Goal: Information Seeking & Learning: Learn about a topic

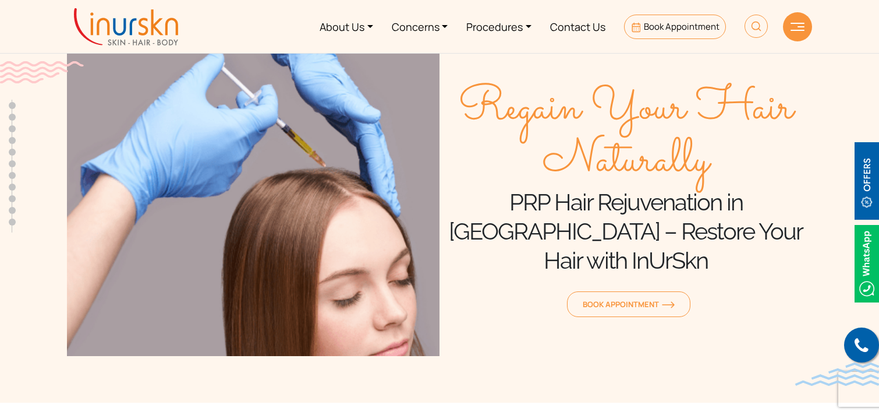
click at [123, 31] on img at bounding box center [126, 26] width 104 height 37
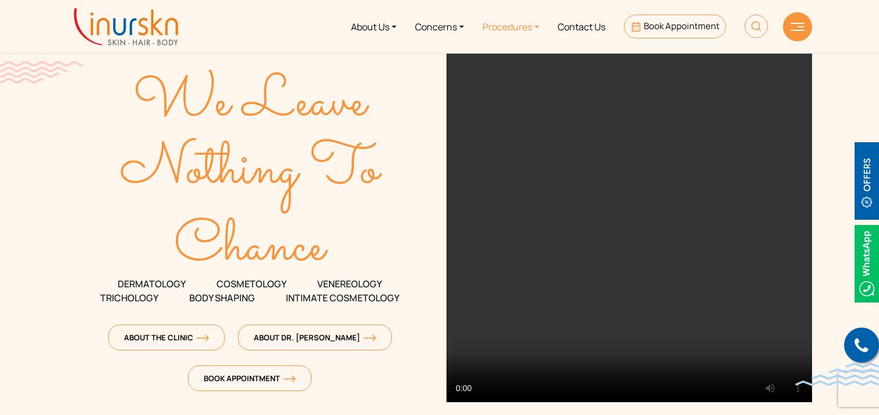
click at [519, 27] on link "Procedures" at bounding box center [510, 27] width 75 height 44
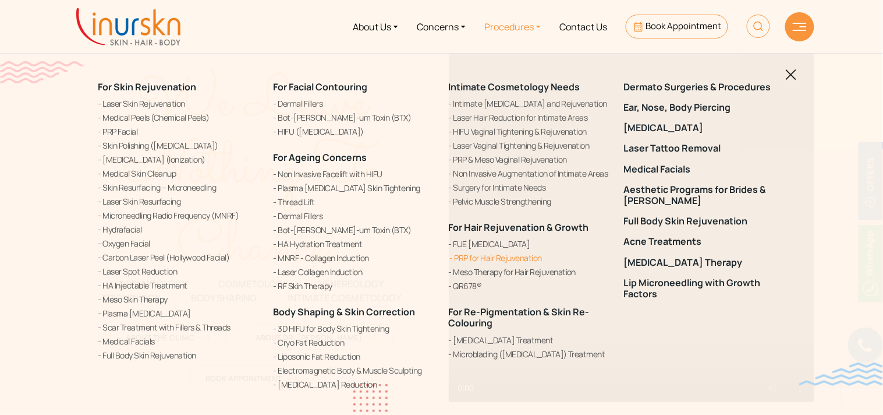
click at [479, 256] on link "PRP for Hair Rejuvenation" at bounding box center [529, 258] width 161 height 12
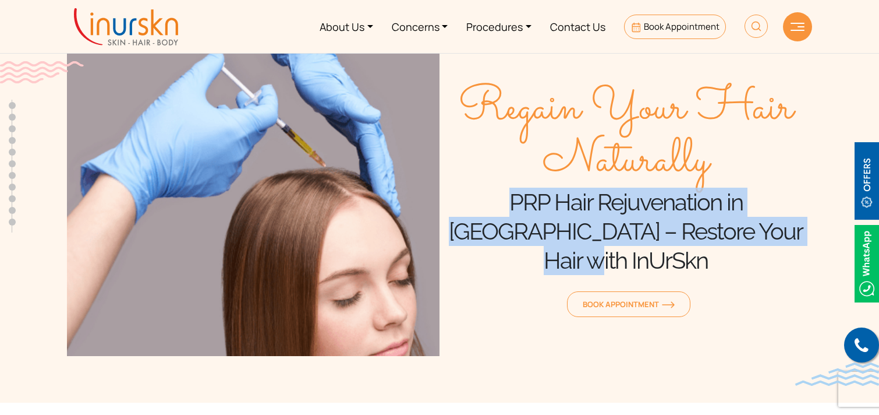
drag, startPoint x: 461, startPoint y: 215, endPoint x: 781, endPoint y: 251, distance: 322.2
click at [781, 251] on h1 "PRP Hair Rejuvenation in Mumbai – Restore Your Hair with InUrSkn" at bounding box center [626, 230] width 373 height 87
click at [497, 21] on link "Procedures" at bounding box center [499, 27] width 84 height 44
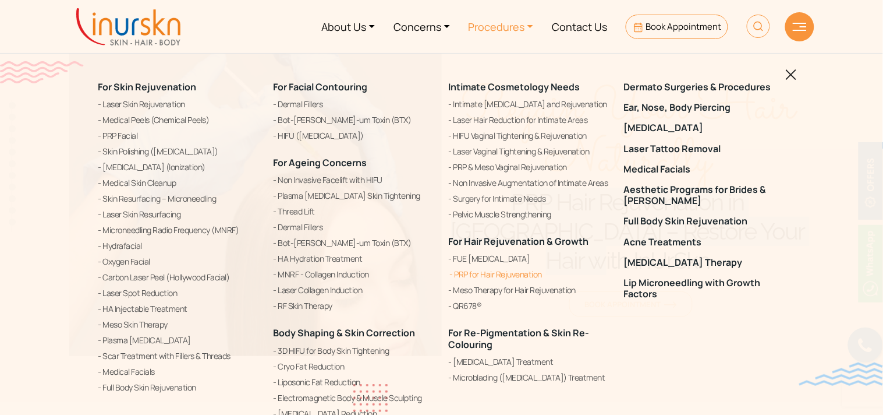
click at [475, 275] on link "PRP for Hair Rejuvenation" at bounding box center [529, 274] width 161 height 14
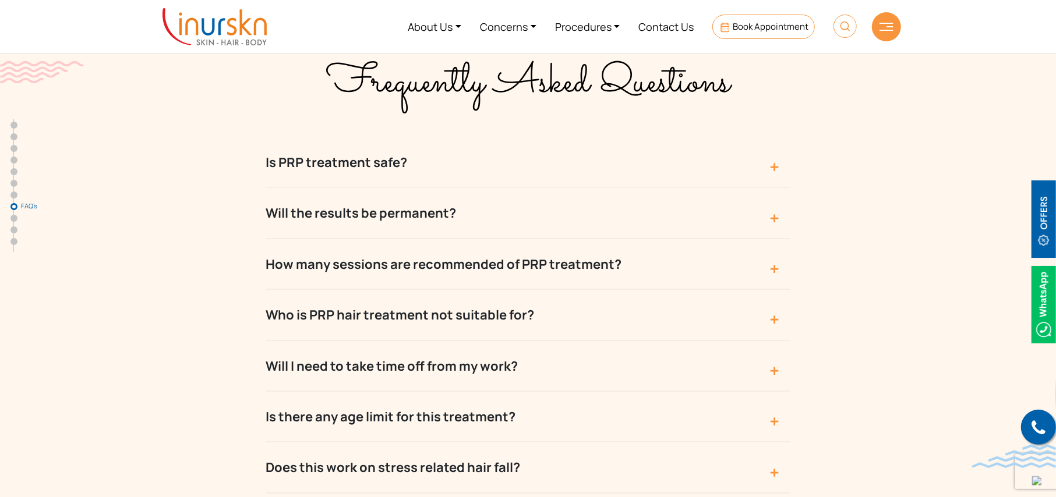
scroll to position [4152, 0]
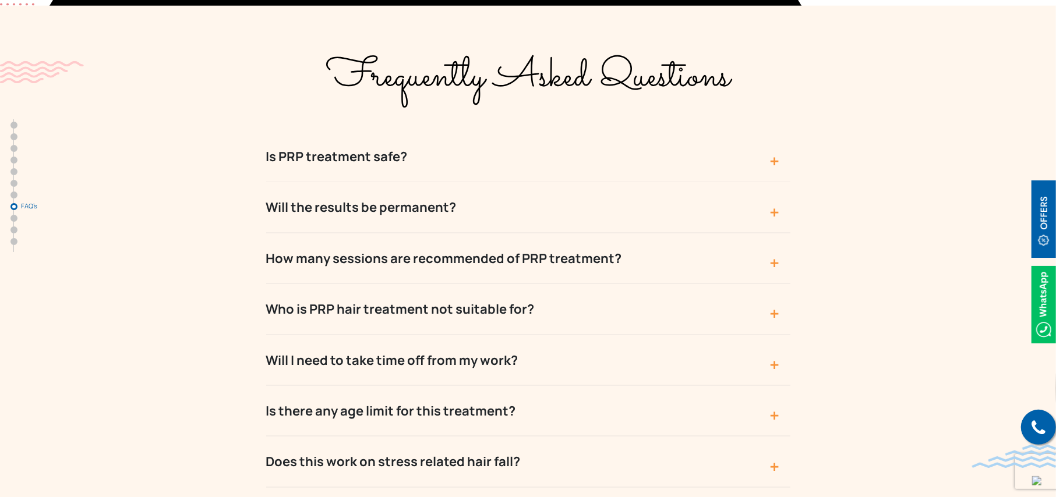
click at [762, 132] on button "Is PRP treatment safe?" at bounding box center [528, 157] width 524 height 51
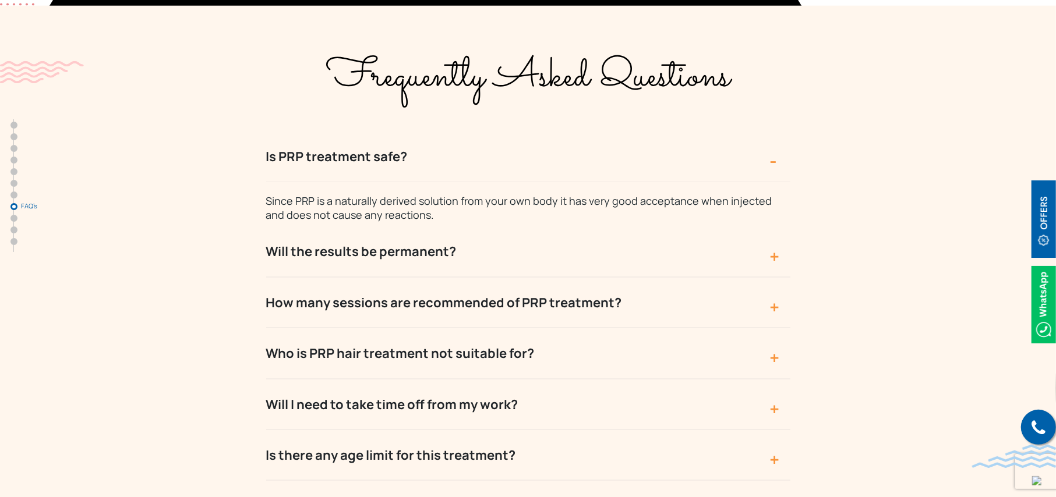
click at [742, 226] on button "Will the results be permanent?" at bounding box center [528, 251] width 524 height 51
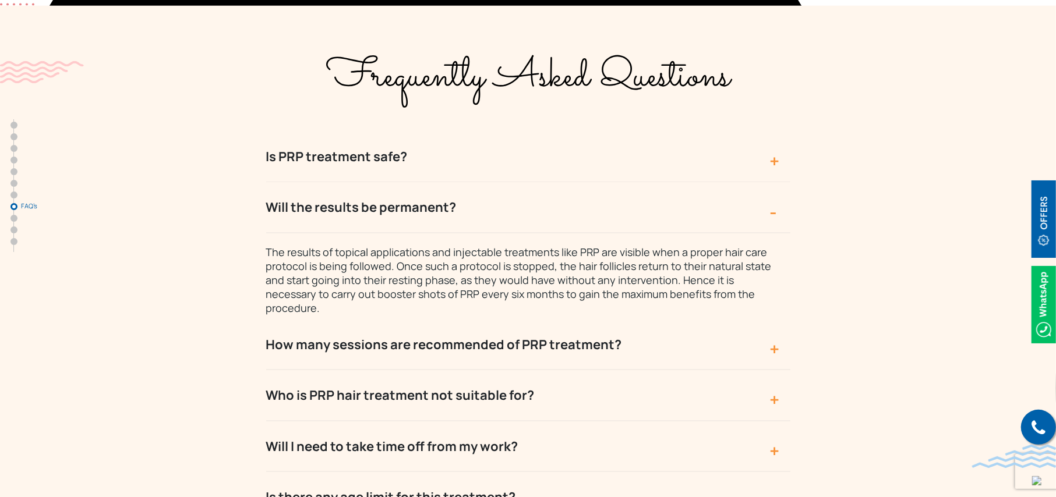
click at [746, 132] on button "Is PRP treatment safe?" at bounding box center [528, 157] width 524 height 51
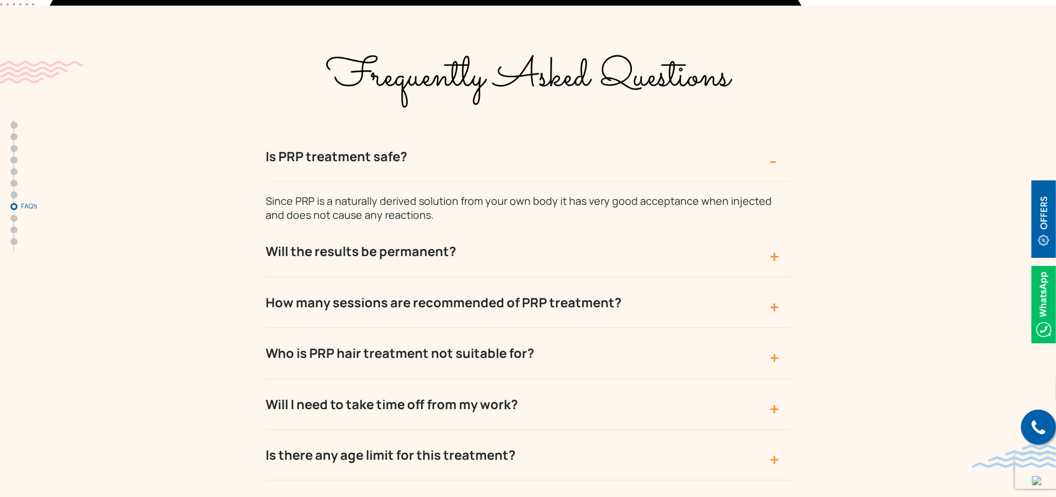
click at [736, 226] on button "Will the results be permanent?" at bounding box center [528, 251] width 524 height 51
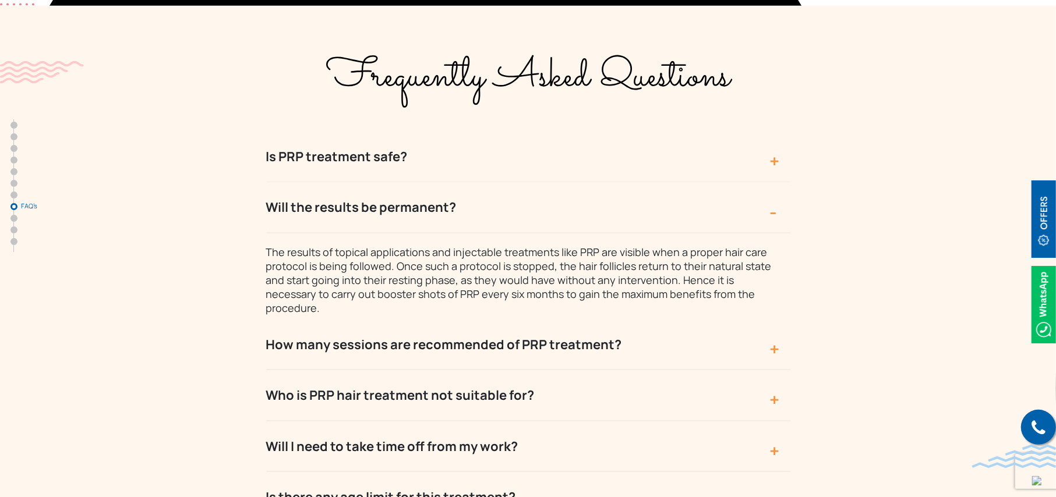
click at [707, 320] on button "How many sessions are recommended of PRP treatment?" at bounding box center [528, 345] width 524 height 51
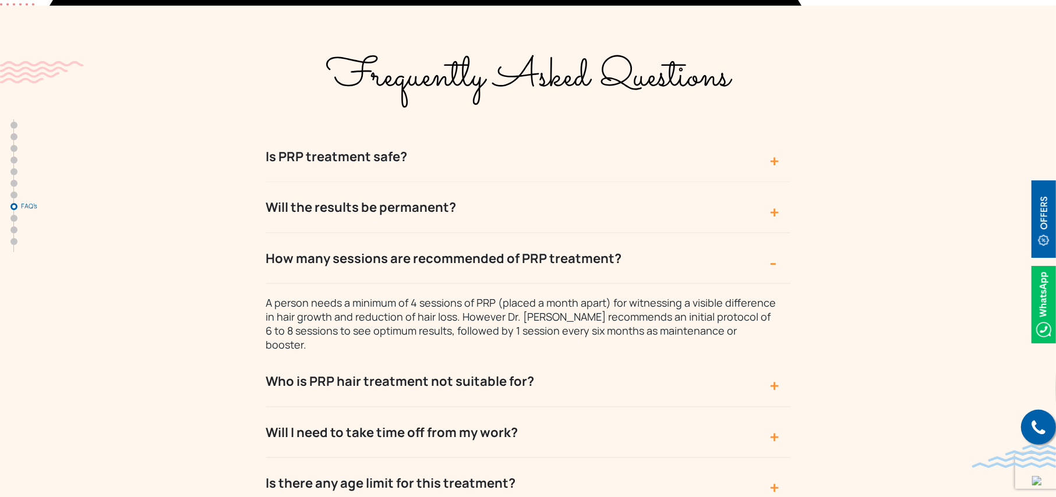
click at [684, 356] on button "Who is PRP hair treatment not suitable for?" at bounding box center [528, 381] width 524 height 51
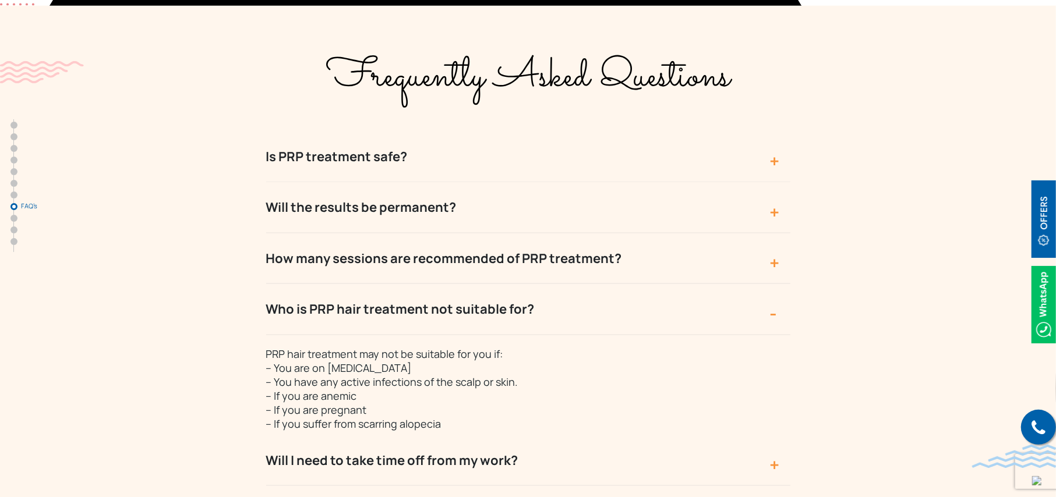
click at [548, 132] on button "Is PRP treatment safe?" at bounding box center [528, 157] width 524 height 51
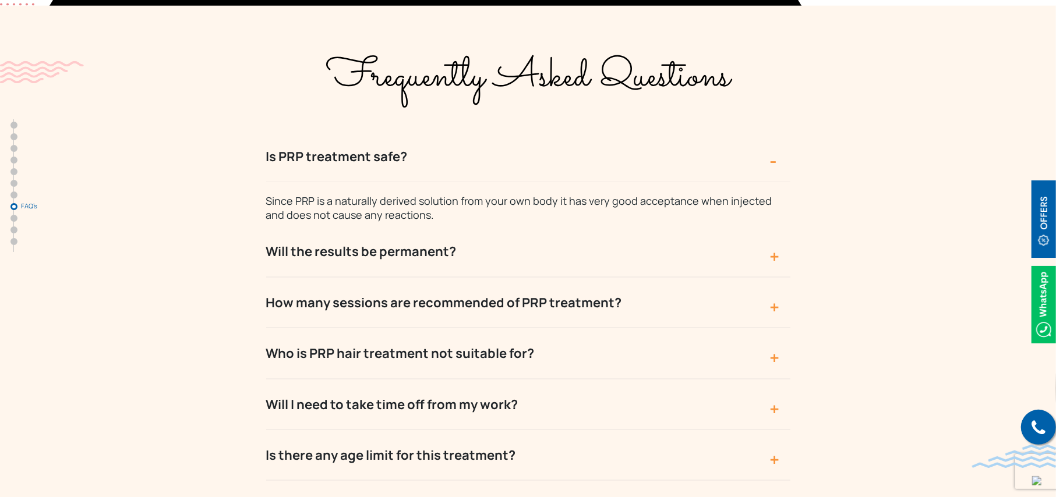
click at [555, 132] on button "Is PRP treatment safe?" at bounding box center [528, 157] width 524 height 51
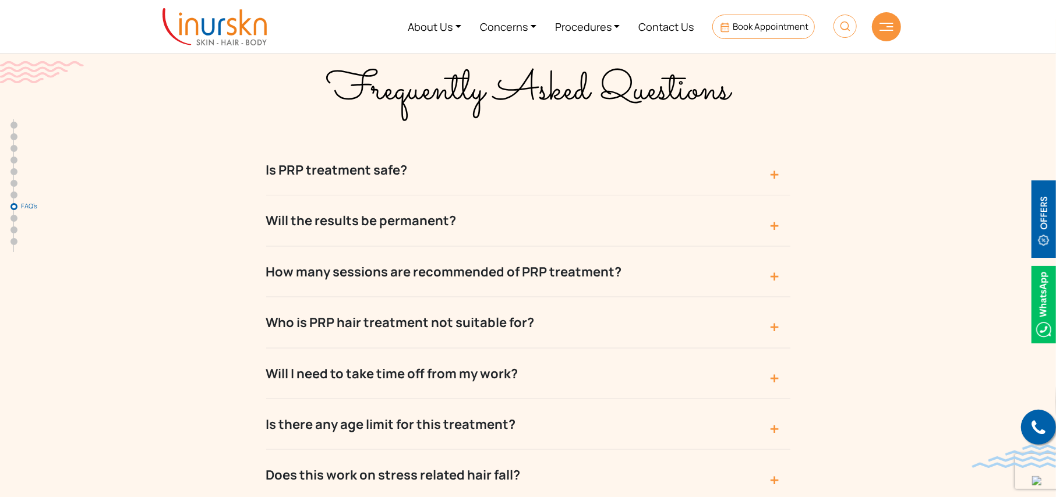
scroll to position [4135, 0]
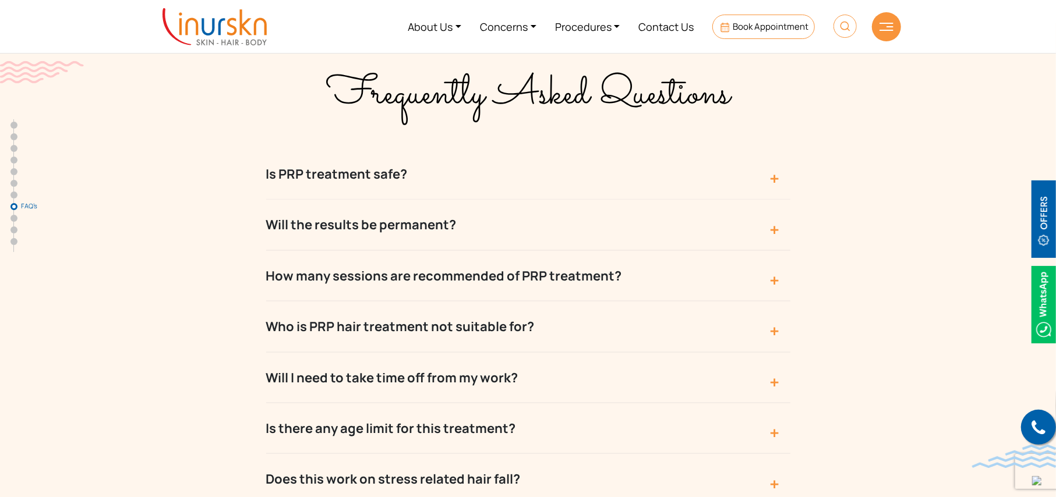
drag, startPoint x: 248, startPoint y: 98, endPoint x: 410, endPoint y: 105, distance: 162.0
type textarea "Is PRP treatment safe?"
click at [410, 105] on div "Frequently Asked Questions Is PRP treatment safe? Since PRP is a naturally deri…" at bounding box center [527, 329] width 745 height 555
copy button "Is PRP treatment safe?"
click at [469, 200] on button "Will the results be permanent?" at bounding box center [528, 225] width 524 height 51
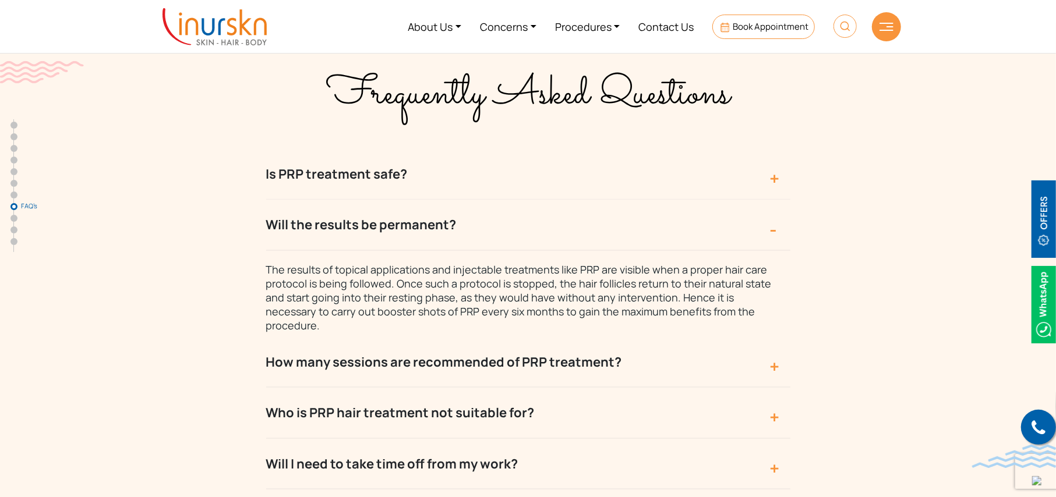
click at [437, 149] on button "Is PRP treatment safe?" at bounding box center [528, 174] width 524 height 51
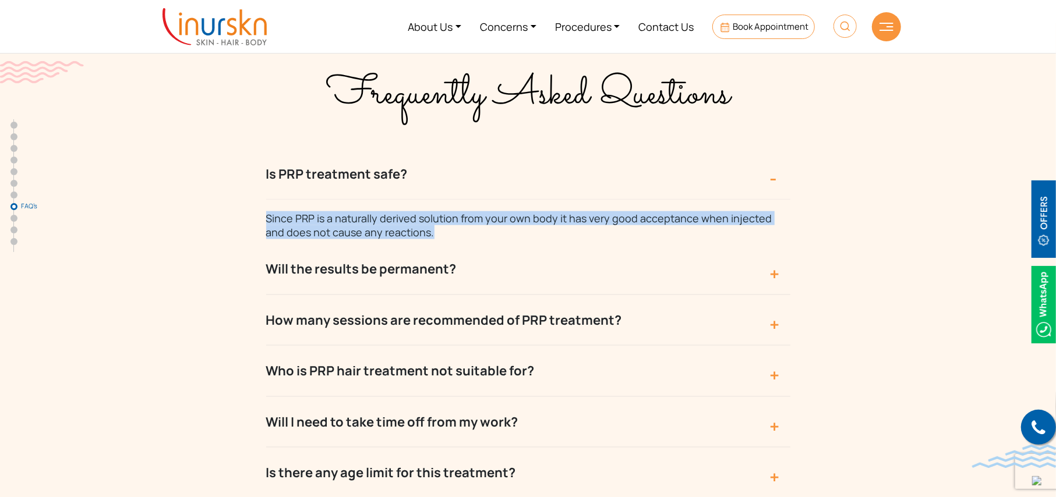
drag, startPoint x: 255, startPoint y: 145, endPoint x: 435, endPoint y: 164, distance: 181.5
click at [435, 164] on div "Frequently Asked Questions Is PRP treatment safe? Since PRP is a naturally deri…" at bounding box center [527, 351] width 745 height 599
copy span "Since PRP is a naturally derived solution from your own body it has very good a…"
click at [532, 244] on button "Will the results be permanent?" at bounding box center [528, 269] width 524 height 51
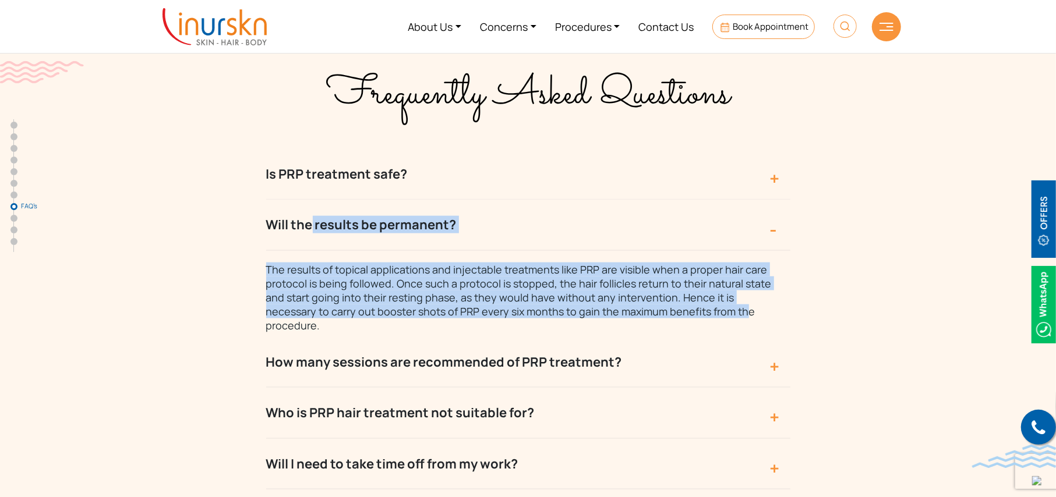
drag, startPoint x: 259, startPoint y: 158, endPoint x: 693, endPoint y: 242, distance: 441.8
click at [693, 242] on div "Frequently Asked Questions Is PRP treatment safe? Since PRP is a naturally deri…" at bounding box center [527, 372] width 745 height 641
click at [171, 133] on div "Frequently Asked Questions Is PRP treatment safe? Since PRP is a naturally deri…" at bounding box center [527, 372] width 745 height 641
drag, startPoint x: 234, startPoint y: 155, endPoint x: 779, endPoint y: 245, distance: 552.4
click at [779, 245] on div "Frequently Asked Questions Is PRP treatment safe? Since PRP is a naturally deri…" at bounding box center [527, 372] width 745 height 641
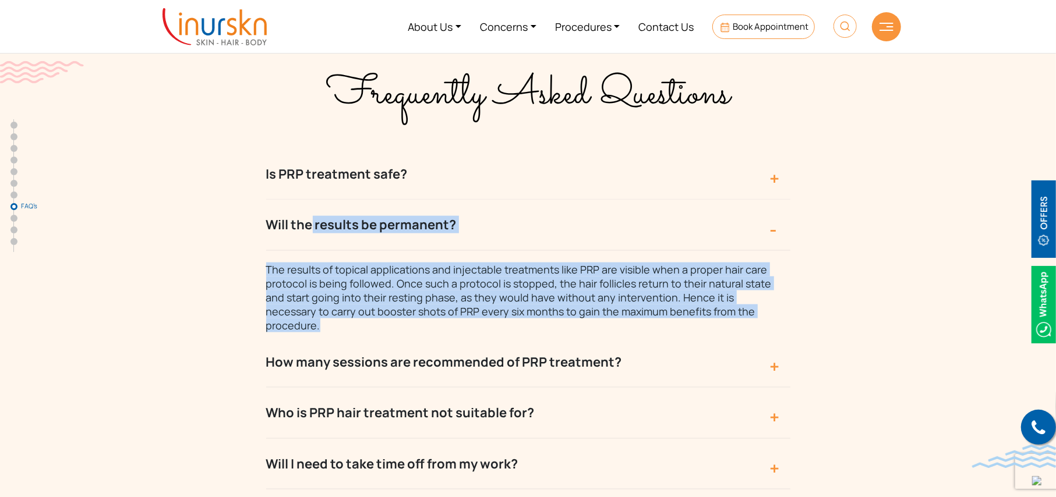
copy div "Will the results be permanent? The results of topical applications and injectab…"
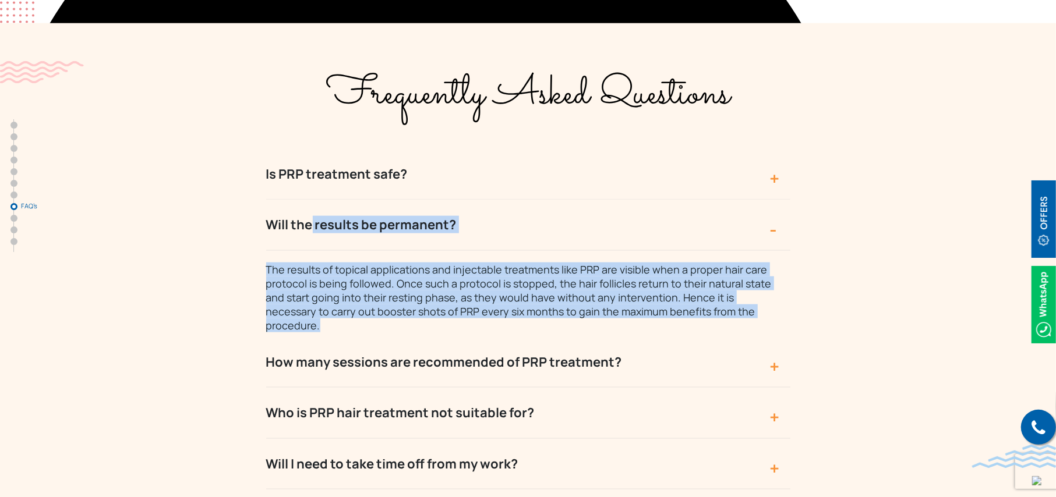
scroll to position [4284, 0]
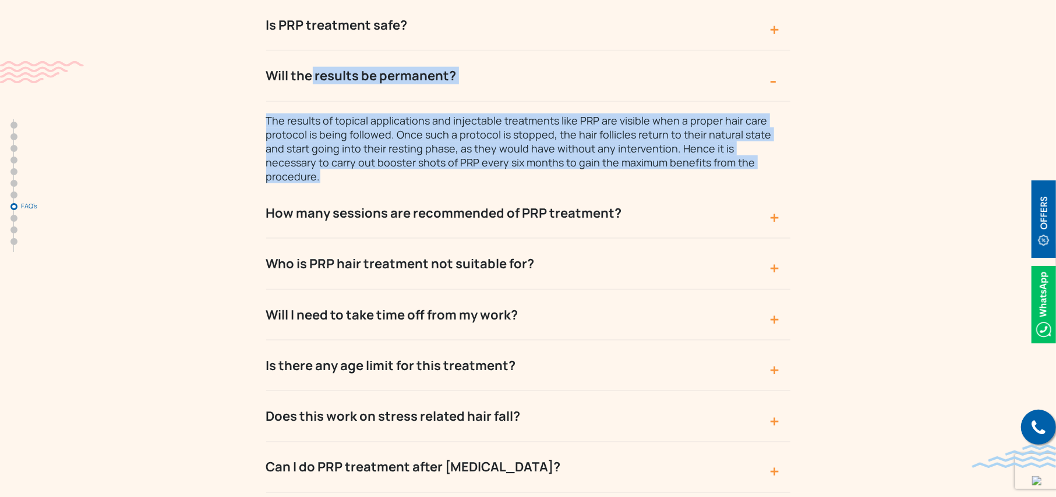
click at [506, 188] on button "How many sessions are recommended of PRP treatment?" at bounding box center [528, 213] width 524 height 51
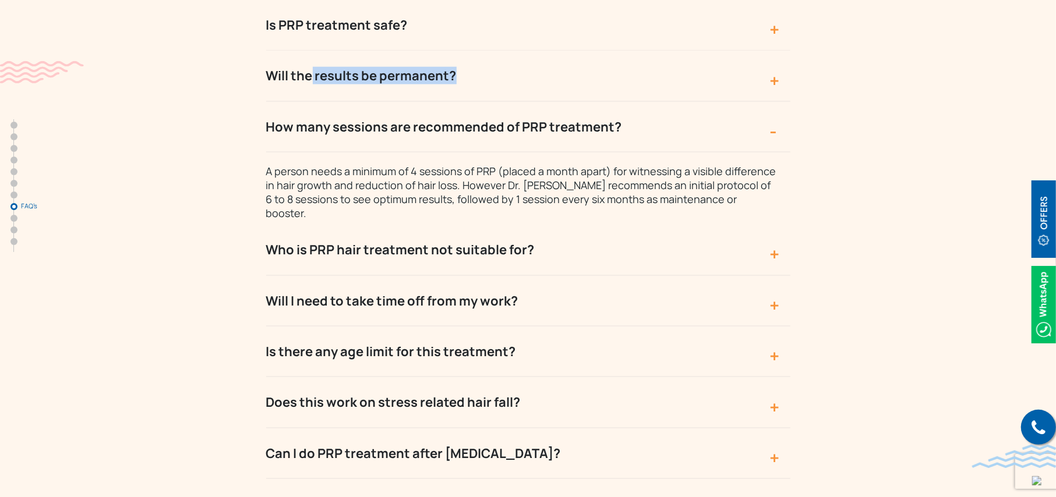
click at [320, 102] on button "How many sessions are recommended of PRP treatment?" at bounding box center [528, 127] width 524 height 51
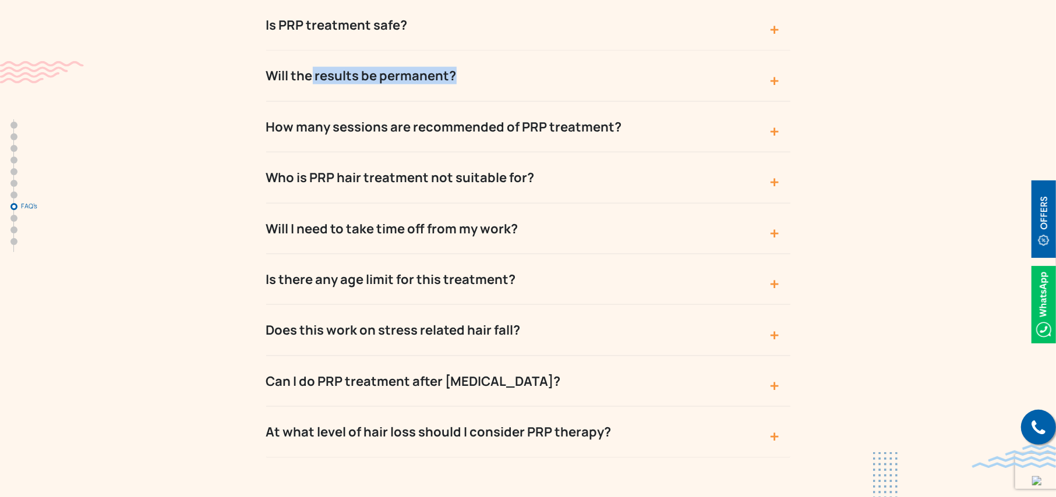
click at [320, 102] on button "How many sessions are recommended of PRP treatment?" at bounding box center [528, 127] width 524 height 51
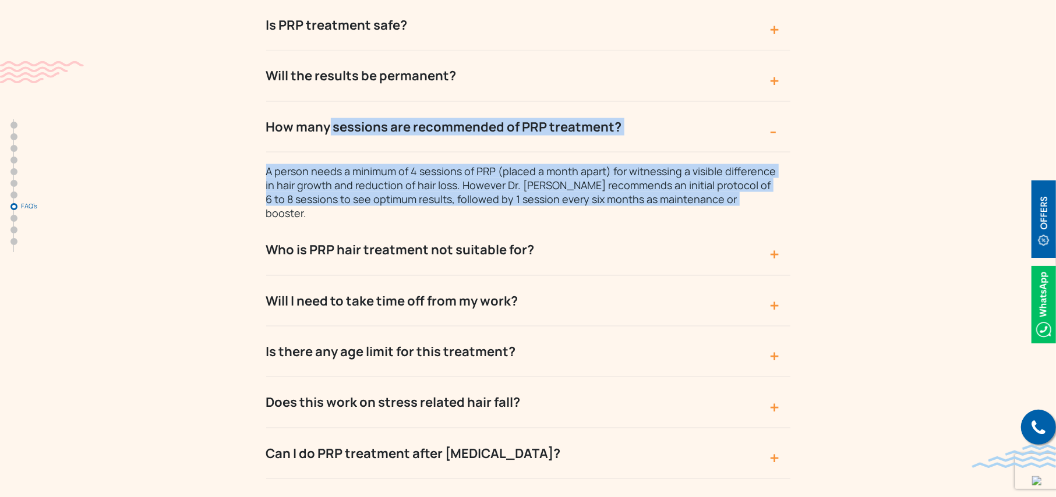
drag, startPoint x: 752, startPoint y: 137, endPoint x: 249, endPoint y: 57, distance: 509.4
click at [249, 57] on div "Frequently Asked Questions Is PRP treatment safe? Since PRP is a naturally deri…" at bounding box center [527, 216] width 745 height 627
copy div "How many sessions are recommended of PRP treatment? A person needs a minimum of…"
click at [664, 225] on button "Who is PRP hair treatment not suitable for?" at bounding box center [528, 250] width 524 height 51
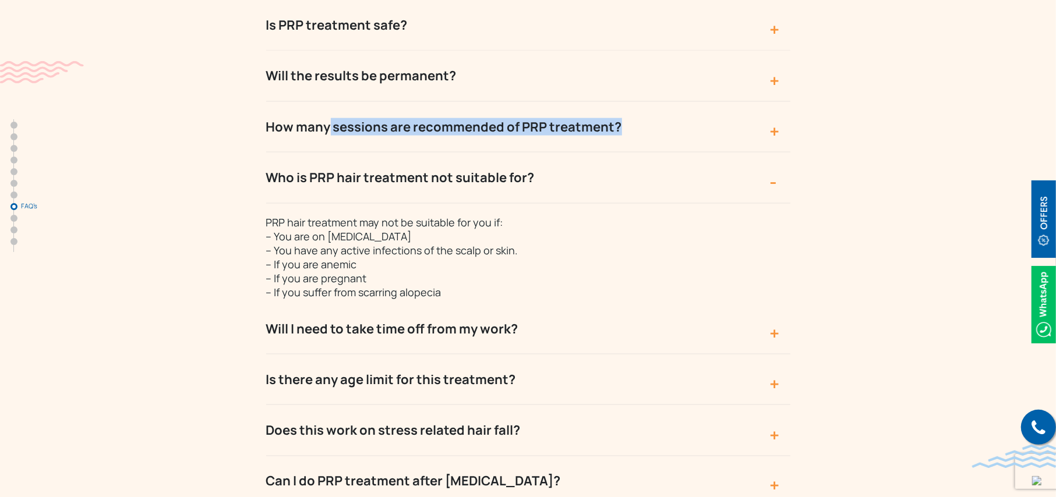
drag, startPoint x: 554, startPoint y: 231, endPoint x: 311, endPoint y: 176, distance: 249.6
click at [311, 176] on div "Is PRP treatment safe? Since PRP is a naturally derived solution from your own …" at bounding box center [528, 279] width 524 height 558
click at [472, 219] on p "PRP hair treatment may not be suitable for you if: – You are on blood thinners …" at bounding box center [522, 251] width 512 height 95
drag, startPoint x: 452, startPoint y: 226, endPoint x: 215, endPoint y: 100, distance: 268.8
click at [215, 100] on div "Frequently Asked Questions Is PRP treatment safe? Since PRP is a naturally deri…" at bounding box center [527, 230] width 745 height 655
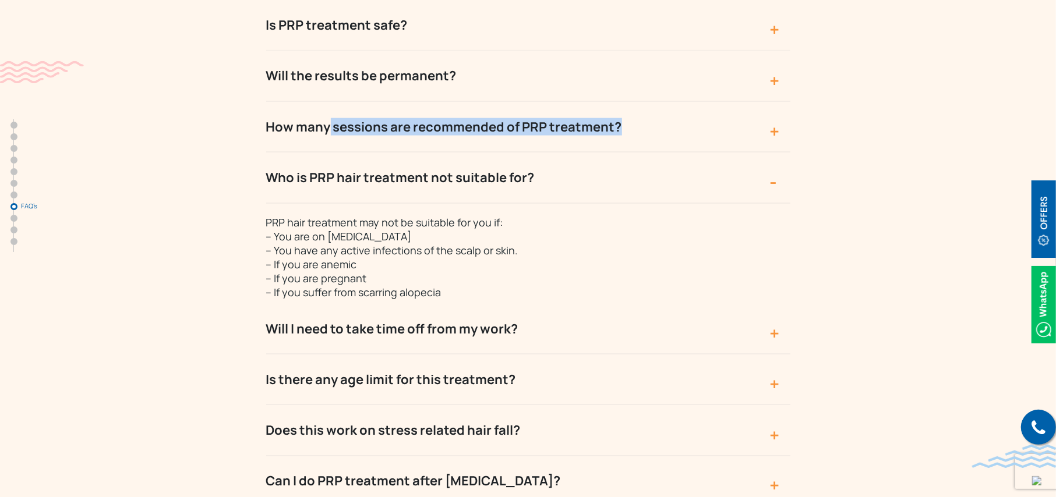
copy div "Who is PRP hair treatment not suitable for? PRP hair treatment may not be suita…"
click at [578, 304] on button "Will I need to take time off from my work?" at bounding box center [528, 329] width 524 height 51
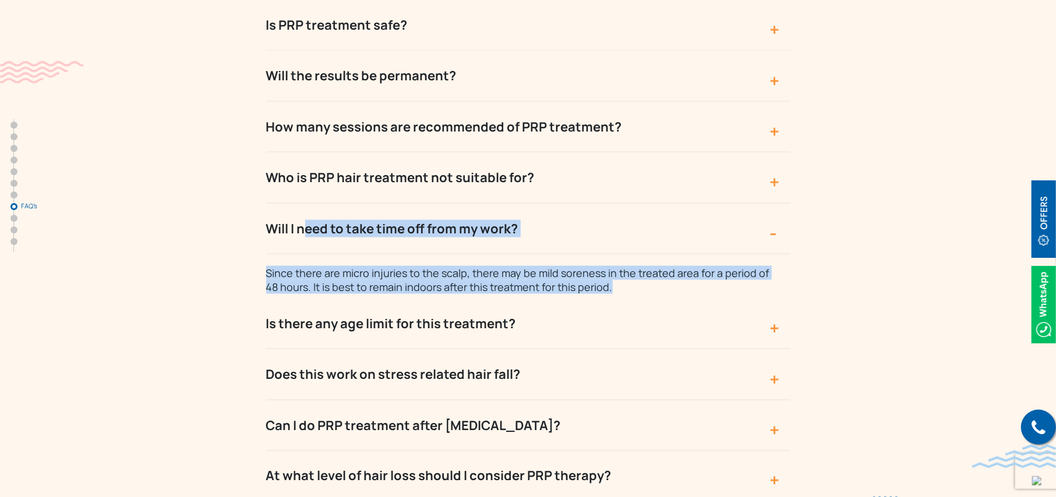
drag, startPoint x: 629, startPoint y: 217, endPoint x: 247, endPoint y: 172, distance: 384.0
click at [247, 172] on div "Frequently Asked Questions Is PRP treatment safe? Since PRP is a naturally deri…" at bounding box center [527, 202] width 745 height 599
copy div "Will I need to take time off from my work? Since there are micro injuries to th…"
click at [545, 299] on button "Is there any age limit for this treatment?" at bounding box center [528, 324] width 524 height 51
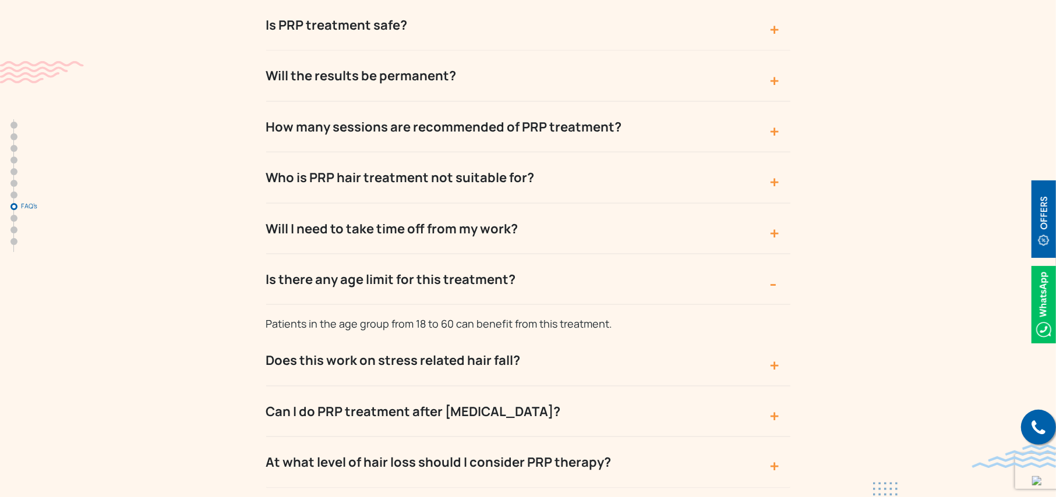
click at [643, 305] on p "Patients in the age group from 18 to 60 can benefit from this treatment." at bounding box center [522, 318] width 512 height 26
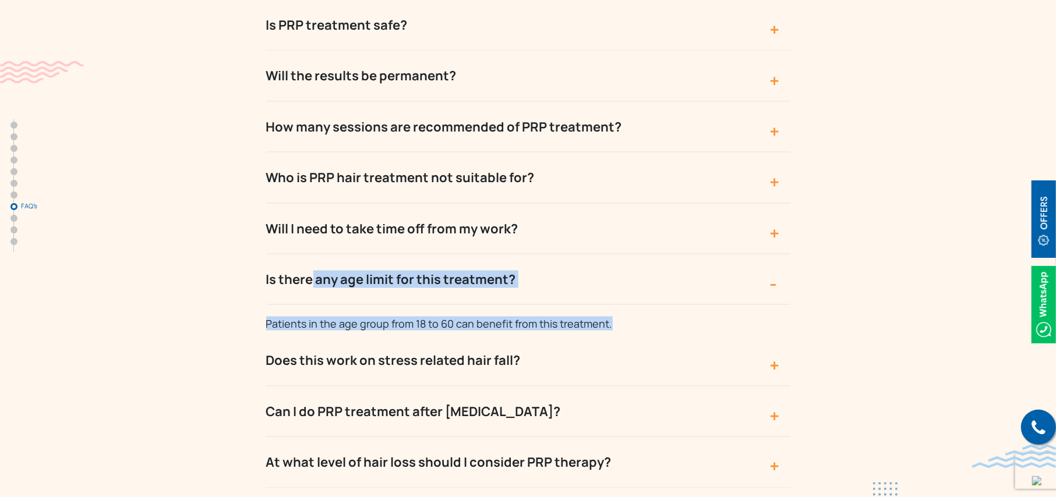
drag, startPoint x: 643, startPoint y: 263, endPoint x: 227, endPoint y: 226, distance: 417.9
click at [227, 226] on div "Frequently Asked Questions Is PRP treatment safe? Since PRP is a naturally deri…" at bounding box center [527, 195] width 745 height 585
copy div "Is there any age limit for this treatment? Patients in the age group from 18 to…"
click at [693, 335] on button "Does this work on stress related hair fall?" at bounding box center [528, 360] width 524 height 51
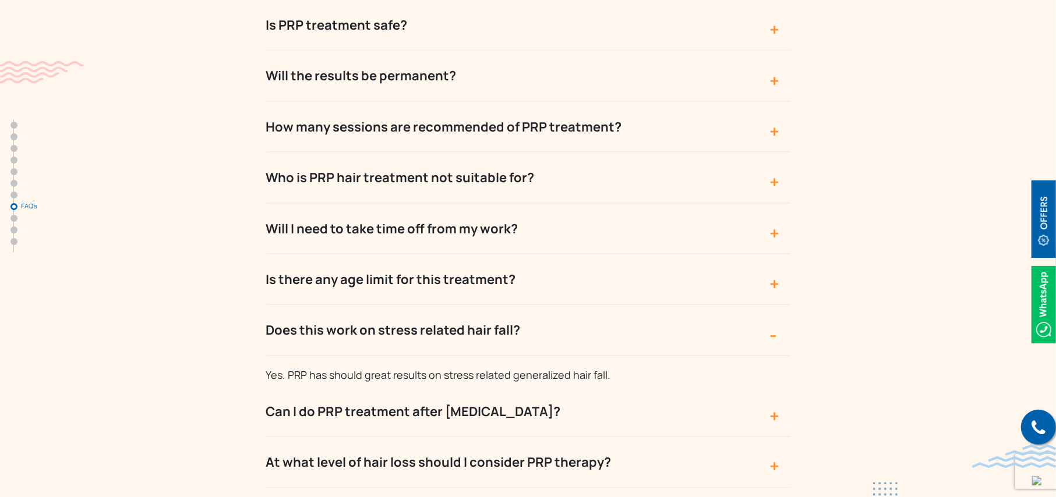
click at [635, 356] on p "Yes. PRP has should great results on stress related generalized hair fall." at bounding box center [522, 369] width 512 height 26
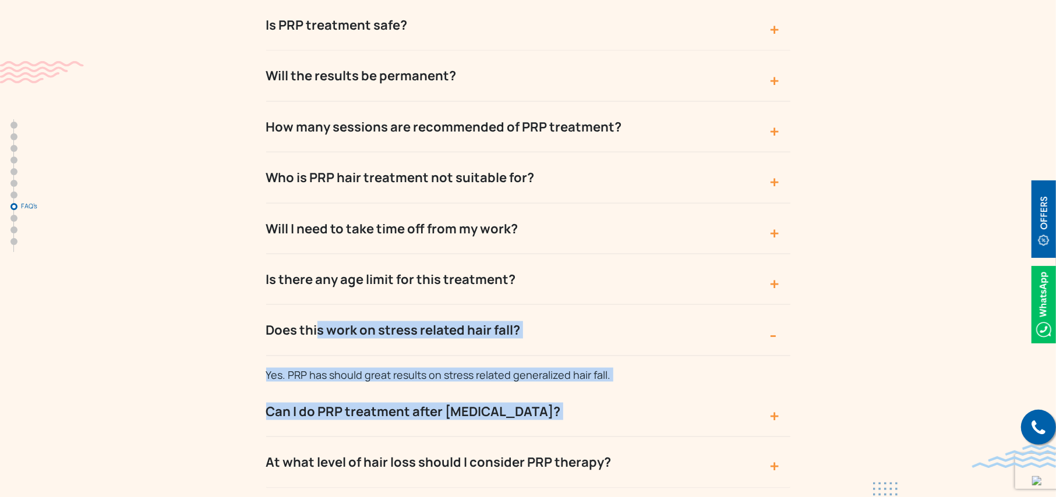
drag, startPoint x: 635, startPoint y: 315, endPoint x: 265, endPoint y: 255, distance: 374.0
click at [266, 255] on div "Is PRP treatment safe? Since PRP is a naturally derived solution from your own …" at bounding box center [528, 244] width 524 height 488
click at [855, 297] on div "Frequently Asked Questions Is PRP treatment safe? Since PRP is a naturally deri…" at bounding box center [527, 195] width 745 height 585
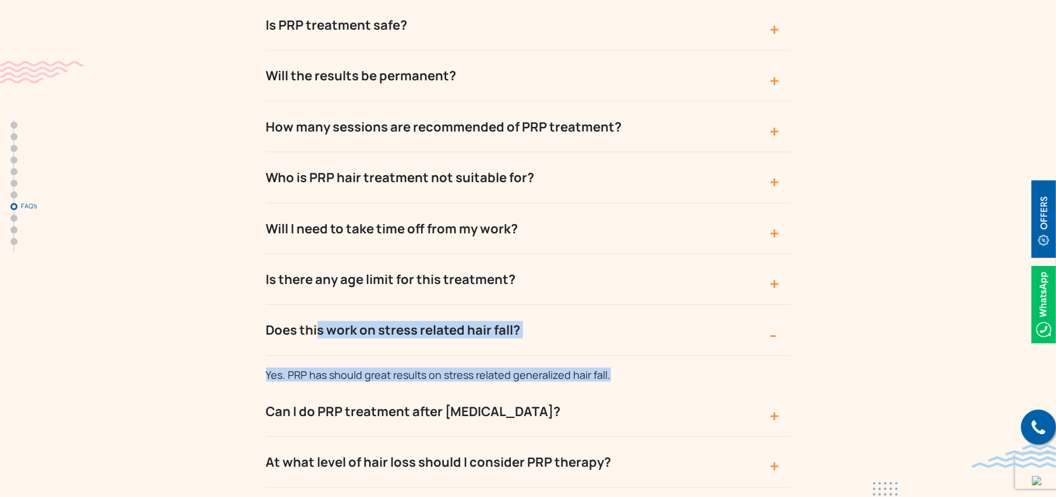
drag, startPoint x: 623, startPoint y: 310, endPoint x: 263, endPoint y: 261, distance: 363.1
click at [263, 261] on div "Frequently Asked Questions Is PRP treatment safe? Since PRP is a naturally deri…" at bounding box center [527, 195] width 745 height 585
copy div "Does this work on stress related hair fall? Yes. PRP has should great results o…"
click at [652, 387] on button "Can I do PRP treatment after Hair Transplant?" at bounding box center [528, 412] width 524 height 51
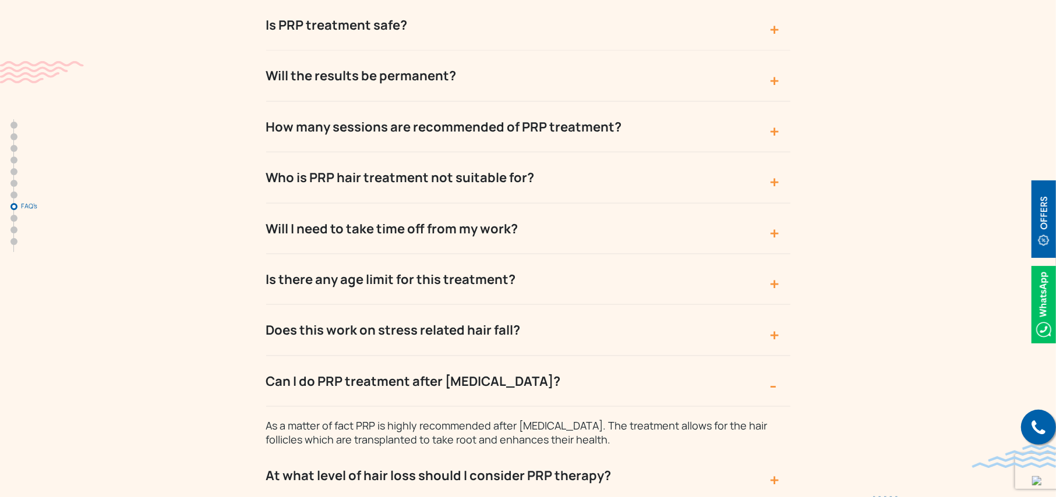
click at [646, 407] on p "As a matter of fact PRP is highly recommended after hair transplants. The treat…" at bounding box center [522, 427] width 512 height 40
drag, startPoint x: 627, startPoint y: 376, endPoint x: 232, endPoint y: 314, distance: 400.0
click at [232, 314] on div "Frequently Asked Questions Is PRP treatment safe? Since PRP is a naturally deri…" at bounding box center [527, 202] width 745 height 599
copy div "Can I do PRP treatment after Hair Transplant? As a matter of fact PRP is highly…"
click at [656, 414] on button "At what level of hair loss should I consider PRP therapy?" at bounding box center [528, 476] width 524 height 51
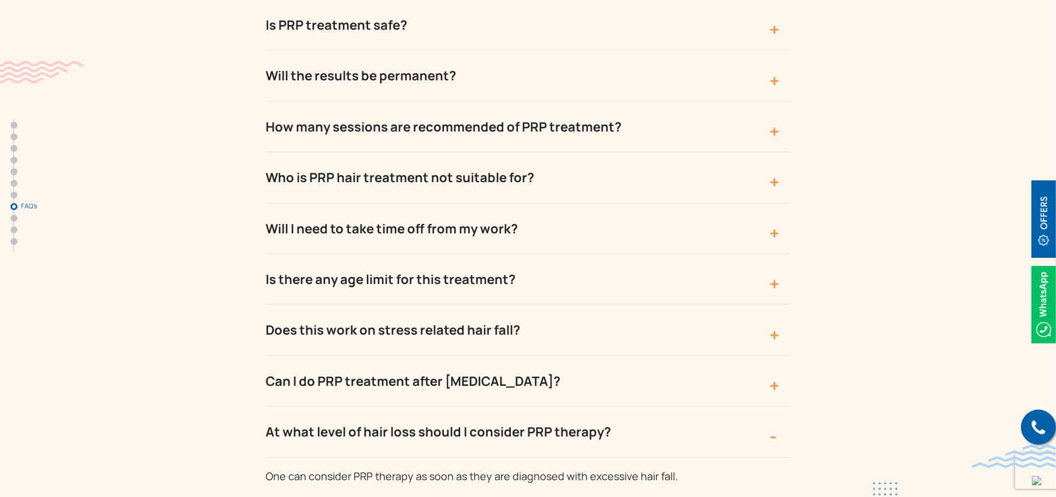
click at [828, 331] on div "Frequently Asked Questions Is PRP treatment safe? Since PRP is a naturally deri…" at bounding box center [527, 193] width 745 height 580
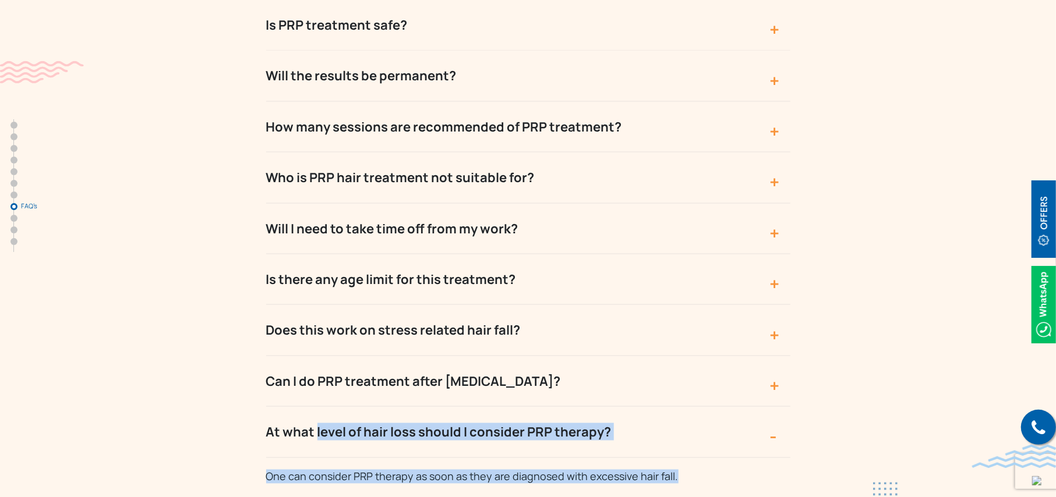
drag, startPoint x: 706, startPoint y: 415, endPoint x: 254, endPoint y: 368, distance: 454.2
click at [254, 368] on div "Frequently Asked Questions Is PRP treatment safe? Since PRP is a naturally deri…" at bounding box center [527, 193] width 745 height 580
copy div "At what level of hair loss should I consider PRP therapy? One can consider PRP …"
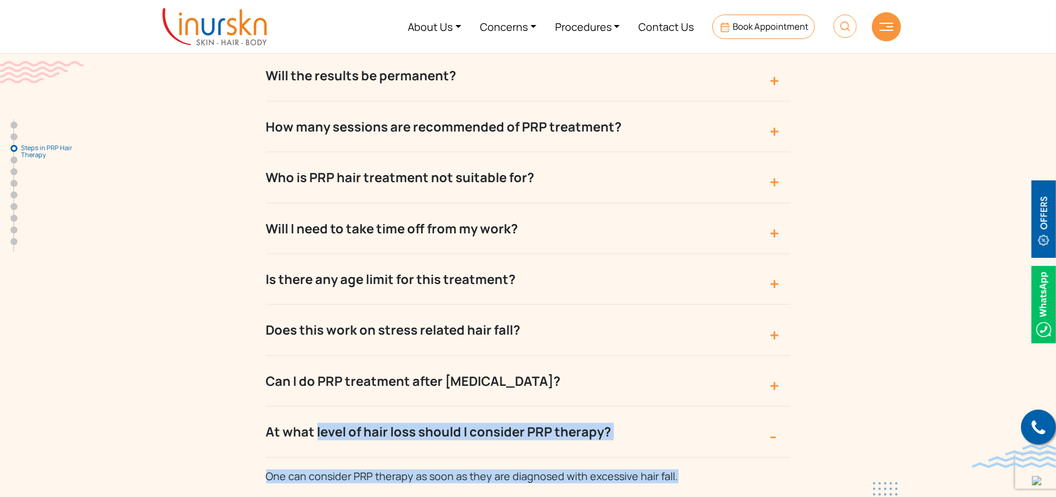
scroll to position [0, 0]
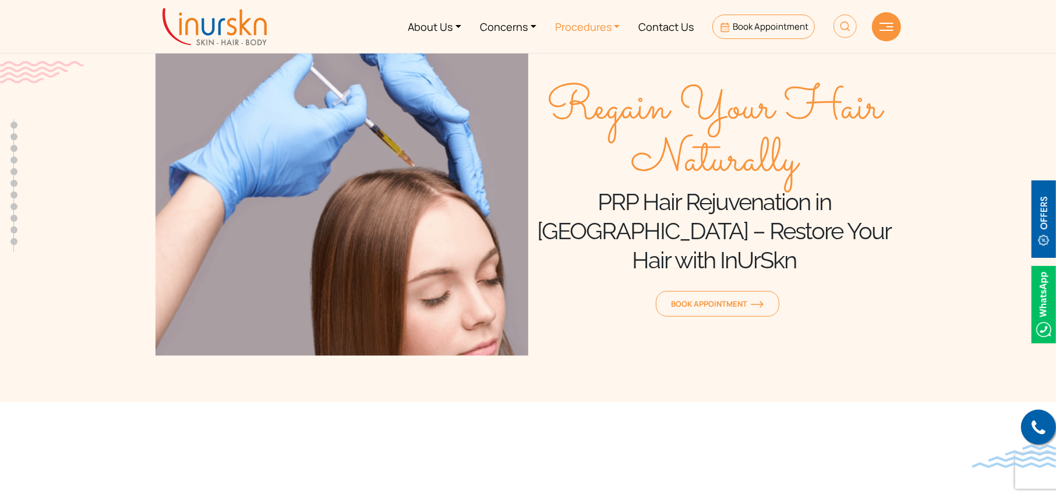
click at [592, 30] on link "Procedures" at bounding box center [588, 27] width 84 height 44
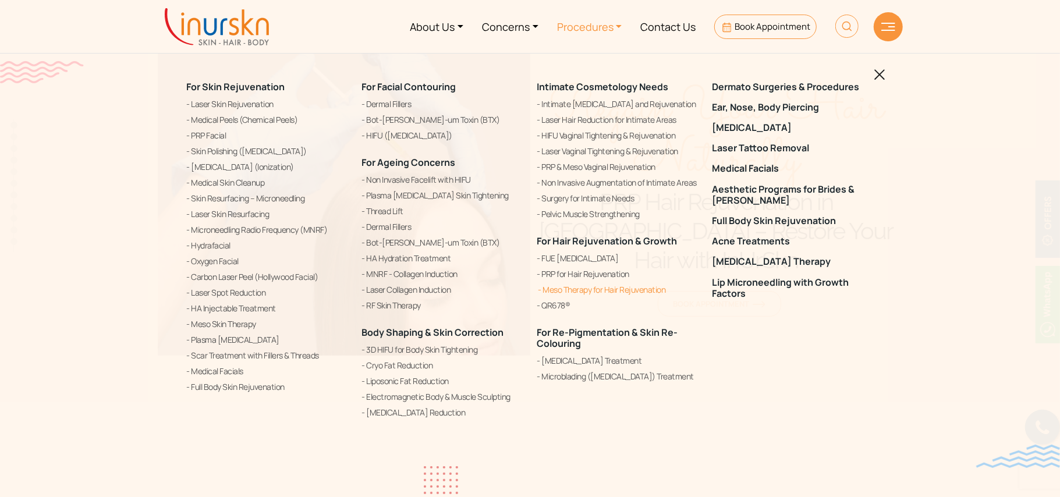
click at [562, 292] on link "Meso Therapy for Hair Rejuvenation" at bounding box center [617, 290] width 161 height 14
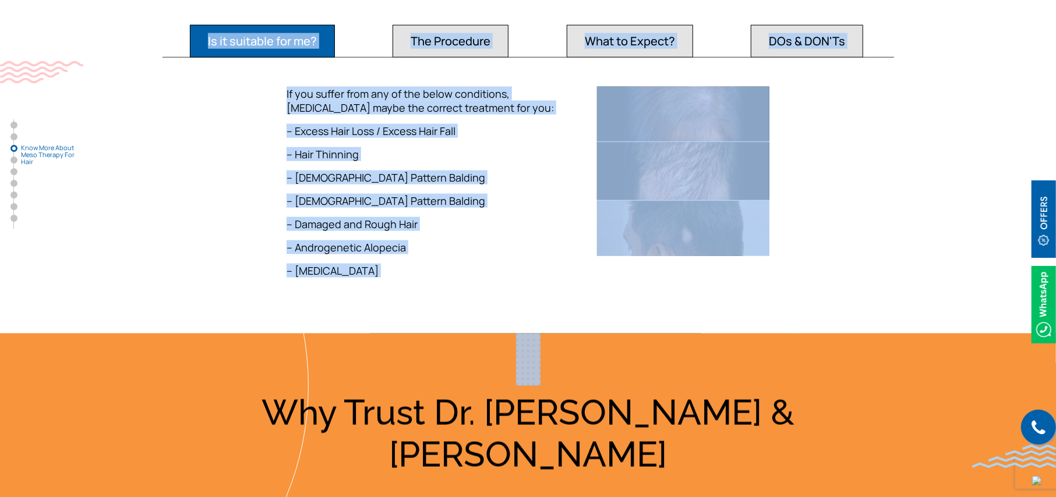
scroll to position [1145, 0]
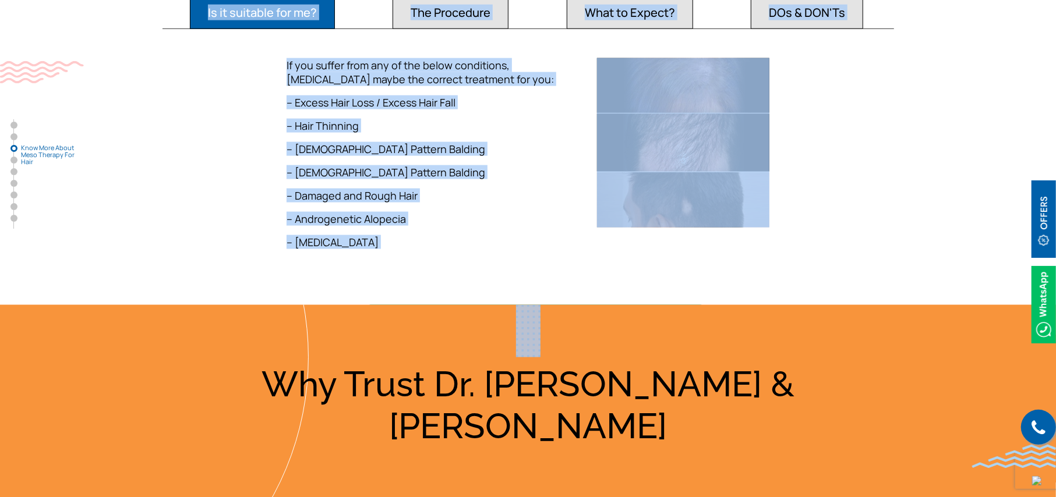
drag, startPoint x: 508, startPoint y: 151, endPoint x: 475, endPoint y: 282, distance: 135.1
copy div "What is Meso Hair Therapy To understand [MEDICAL_DATA], one needs to understand…"
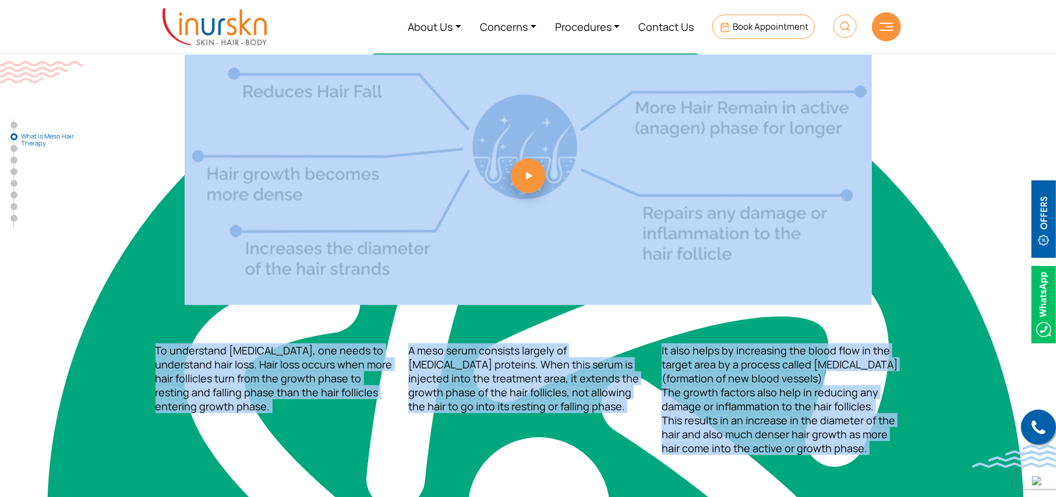
scroll to position [471, 0]
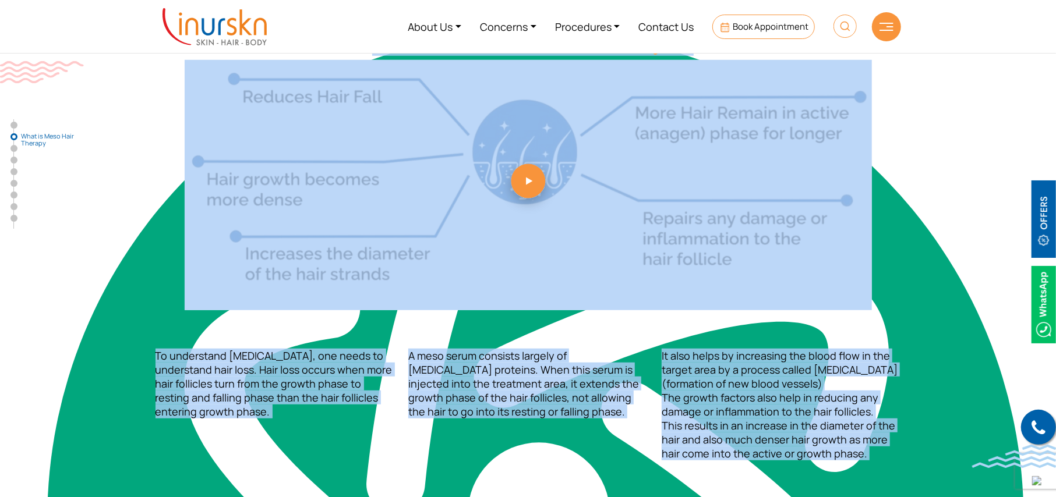
click at [994, 256] on section "What is Meso Hair Therapy To understand [MEDICAL_DATA], one needs to understand…" at bounding box center [528, 214] width 1056 height 604
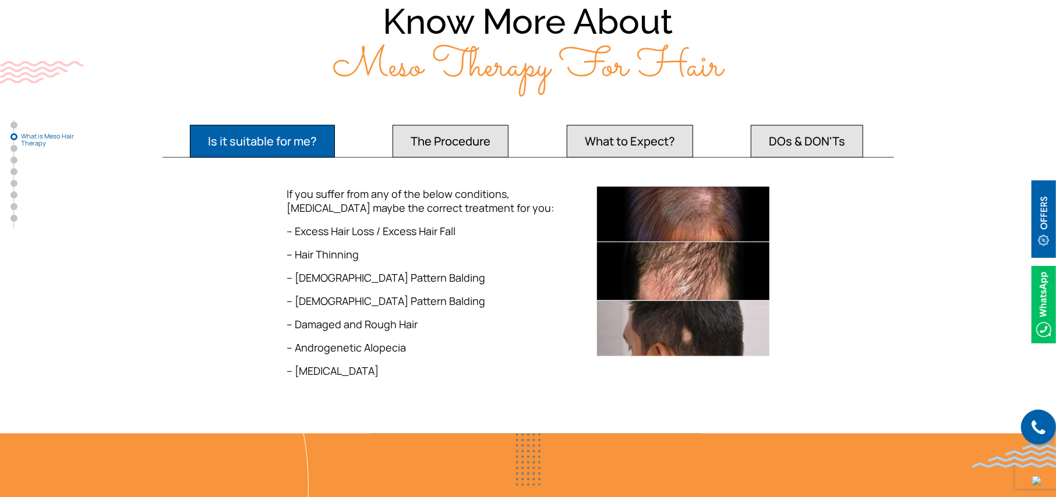
scroll to position [1060, 0]
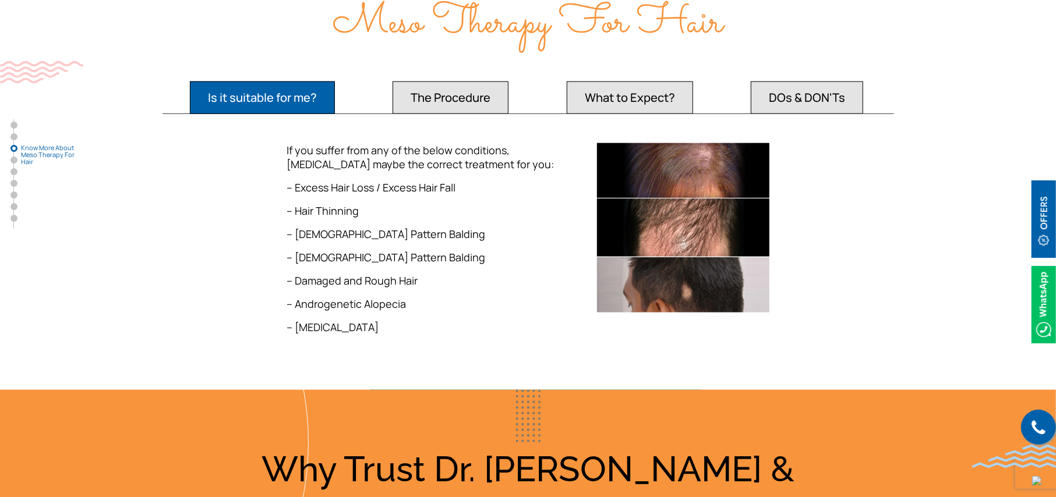
drag, startPoint x: 262, startPoint y: 158, endPoint x: 387, endPoint y: 347, distance: 226.1
type textarea "If you suffer from any of the below conditions, [MEDICAL_DATA] maybe the correc…"
click at [387, 343] on div "If you suffer from any of the below conditions, [MEDICAL_DATA] maybe the correc…" at bounding box center [527, 243] width 745 height 200
copy div "If you suffer from any of the below conditions, [MEDICAL_DATA] maybe the correc…"
click at [454, 114] on button "The Procedure" at bounding box center [450, 98] width 116 height 33
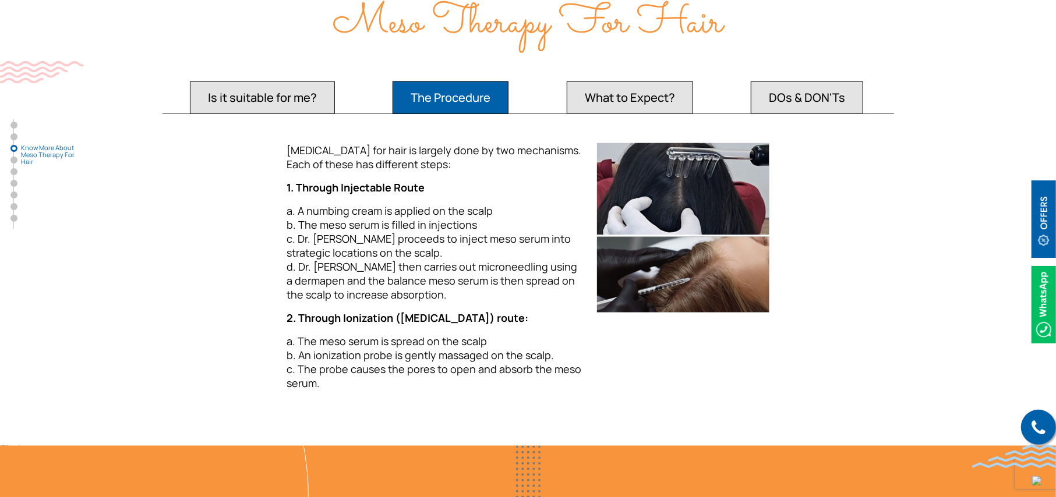
drag, startPoint x: 285, startPoint y: 165, endPoint x: 345, endPoint y: 408, distance: 249.4
click at [345, 399] on div "[MEDICAL_DATA] for hair is largely done by two mechanisms. Each of these has di…" at bounding box center [434, 271] width 310 height 256
copy div "[MEDICAL_DATA] for hair is largely done by two mechanisms. Each of these has di…"
click at [625, 100] on button "What to Expect?" at bounding box center [629, 98] width 126 height 33
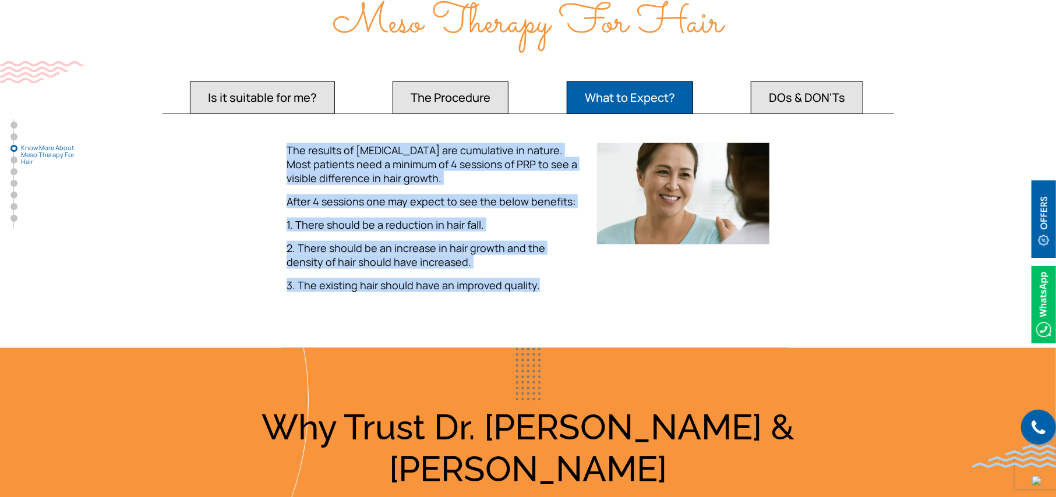
drag, startPoint x: 275, startPoint y: 162, endPoint x: 541, endPoint y: 303, distance: 301.3
click at [541, 302] on div "The results of [MEDICAL_DATA] are cumulative in nature. Most patients need a mi…" at bounding box center [527, 222] width 745 height 158
copy div "The results of [MEDICAL_DATA] are cumulative in nature. Most patients need a mi…"
click at [787, 108] on button "DOs & DON'Ts" at bounding box center [806, 98] width 112 height 33
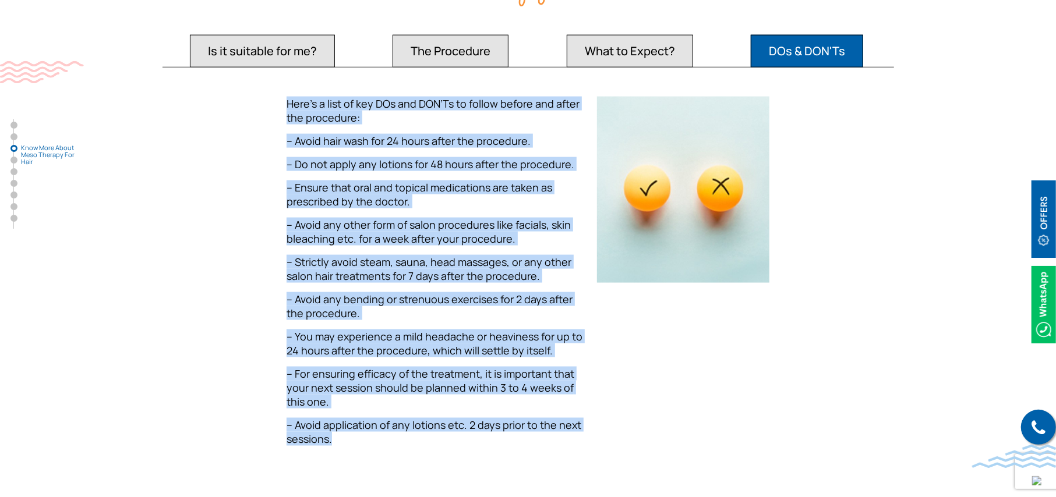
scroll to position [1223, 0]
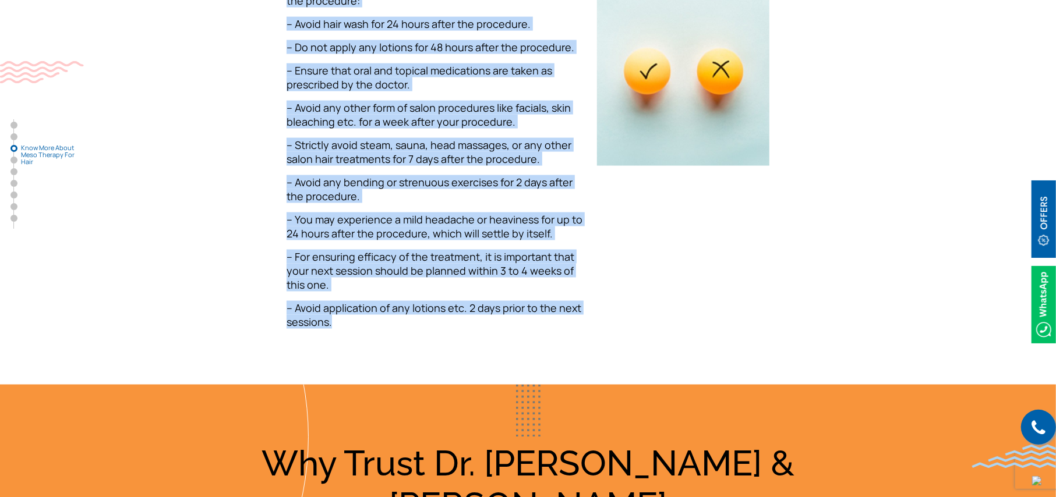
drag, startPoint x: 285, startPoint y: 165, endPoint x: 438, endPoint y: 382, distance: 265.6
click at [438, 382] on section "Know More About Meso Therapy For Hair Is it suitable for me? The Procedure What…" at bounding box center [528, 74] width 1056 height 620
copy div "Here’s a list of key DOs and DON’Ts to follow before and after the procedure: –…"
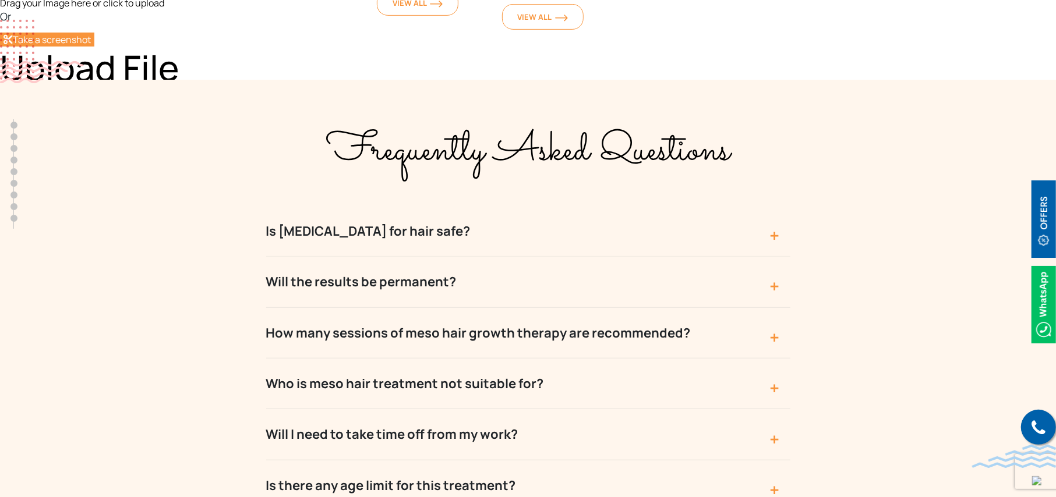
scroll to position [3586, 0]
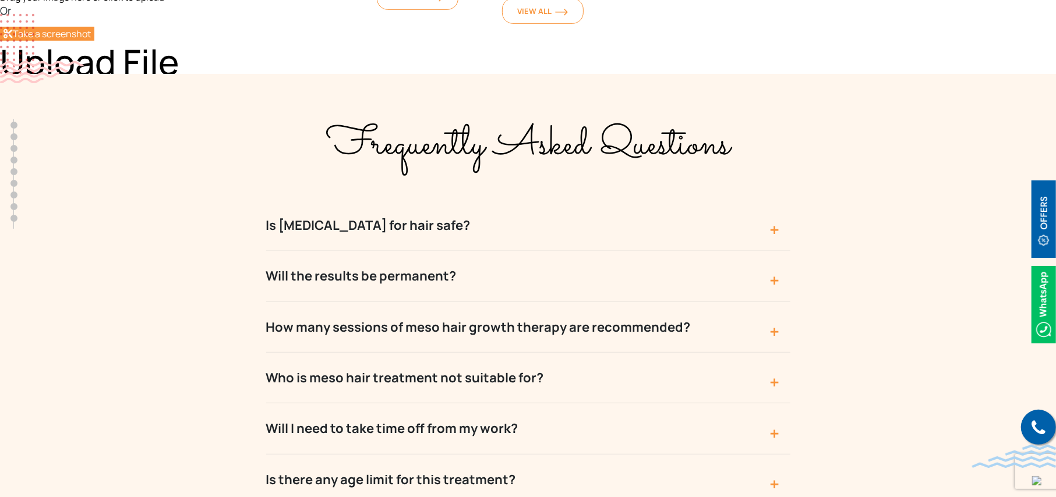
click at [462, 200] on button "Is [MEDICAL_DATA] for hair safe?" at bounding box center [528, 225] width 524 height 51
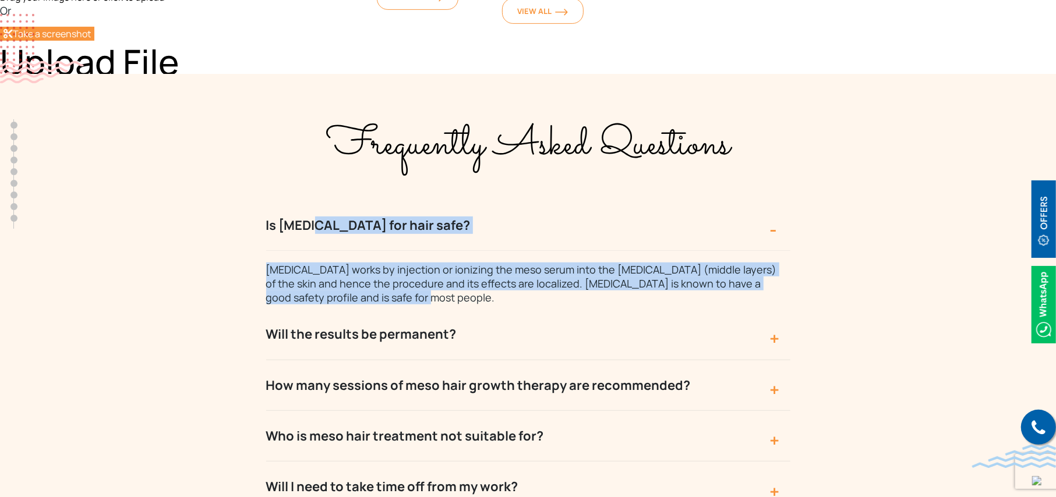
drag, startPoint x: 241, startPoint y: 192, endPoint x: 413, endPoint y: 278, distance: 192.4
click at [413, 278] on div "Frequently Asked Questions Is [MEDICAL_DATA] for hair safe? [MEDICAL_DATA] work…" at bounding box center [527, 409] width 745 height 613
copy div "Is [MEDICAL_DATA] for hair safe? [MEDICAL_DATA] works by injection or ionizing …"
click at [762, 317] on button "Will the results be permanent?" at bounding box center [528, 334] width 524 height 51
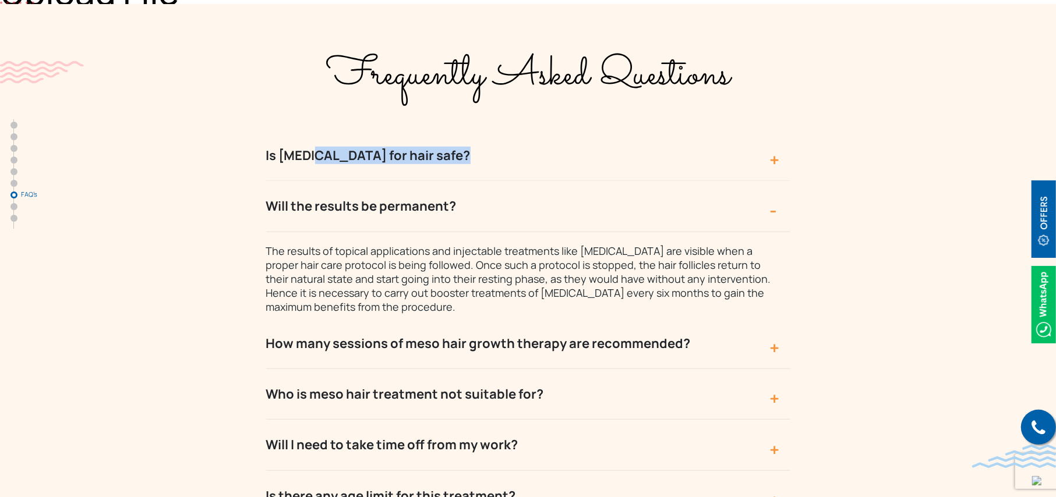
scroll to position [3692, 0]
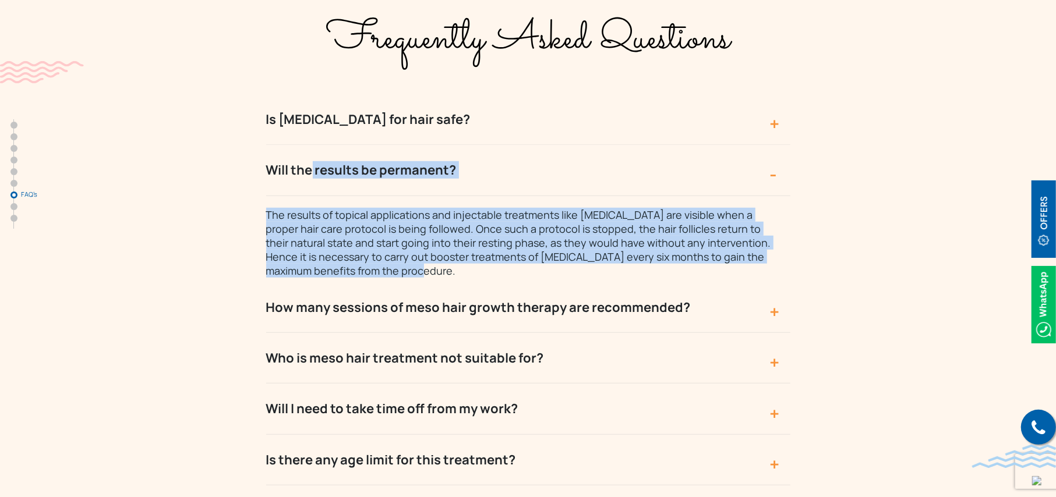
drag, startPoint x: 417, startPoint y: 247, endPoint x: 240, endPoint y: 142, distance: 205.5
click at [240, 142] on div "Frequently Asked Questions Is [MEDICAL_DATA] for hair safe? [MEDICAL_DATA] work…" at bounding box center [527, 317] width 745 height 641
copy div "Will the results be permanent? The results of topical applications and injectab…"
click at [678, 288] on button "How many sessions of meso hair growth therapy are recommended?" at bounding box center [528, 307] width 524 height 51
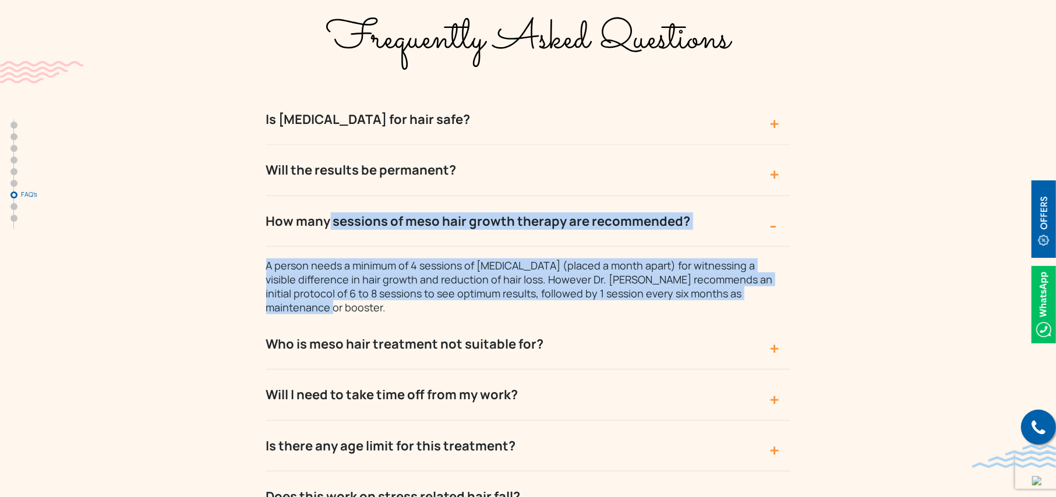
drag, startPoint x: 781, startPoint y: 268, endPoint x: 257, endPoint y: 187, distance: 530.2
click at [257, 187] on div "Frequently Asked Questions Is [MEDICAL_DATA] for hair safe? [MEDICAL_DATA] work…" at bounding box center [527, 310] width 745 height 627
copy div "How many sessions of meso hair growth therapy are recommended? A person needs a…"
click at [739, 319] on button "Who is meso hair treatment not suitable for?" at bounding box center [528, 344] width 524 height 51
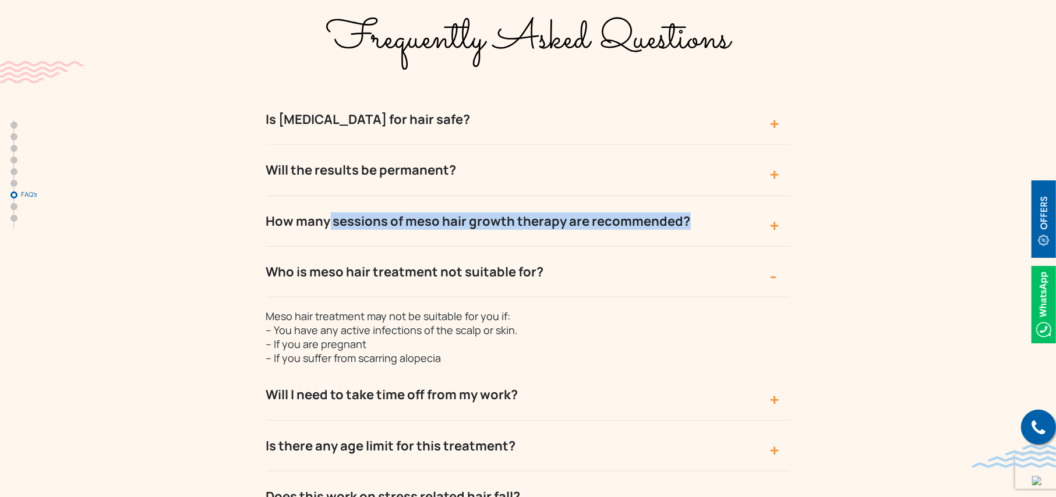
drag, startPoint x: 461, startPoint y: 333, endPoint x: 255, endPoint y: 256, distance: 220.0
click at [255, 256] on div "Frequently Asked Questions Is [MEDICAL_DATA] for hair safe? [MEDICAL_DATA] work…" at bounding box center [527, 310] width 745 height 627
copy div "Who is meso hair treatment not suitable for? Meso hair treatment may not be sui…"
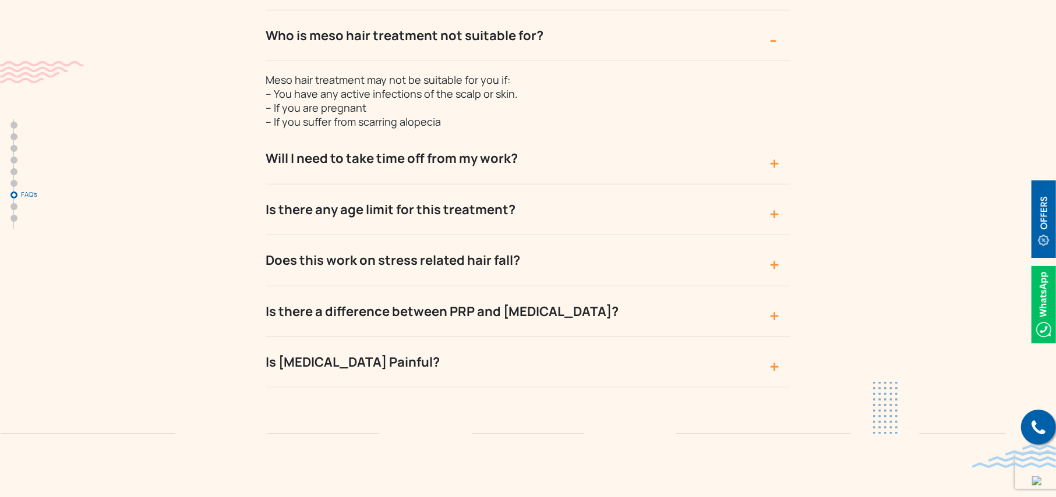
click at [773, 133] on button "Will I need to take time off from my work?" at bounding box center [528, 158] width 524 height 51
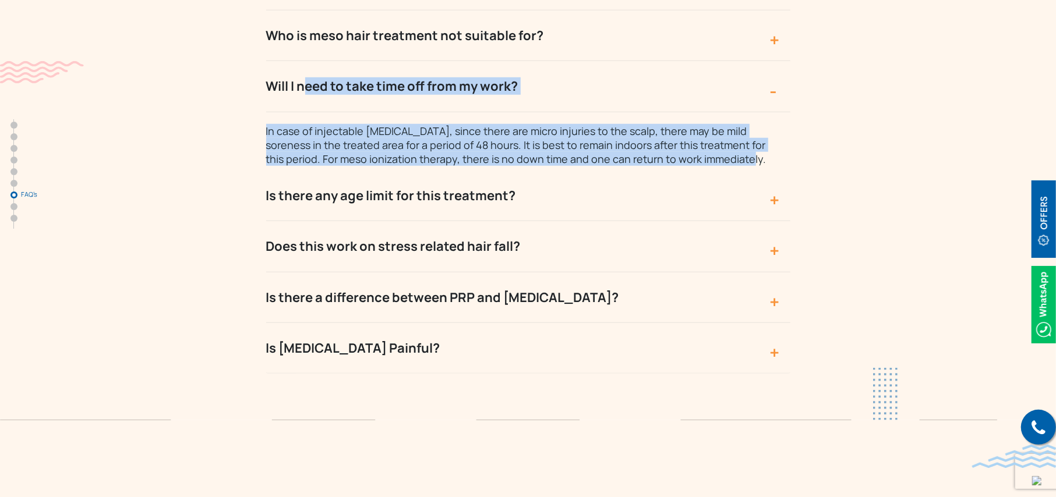
drag, startPoint x: 716, startPoint y: 136, endPoint x: 235, endPoint y: 58, distance: 487.1
click at [235, 58] on div "Frequently Asked Questions Is [MEDICAL_DATA] for hair safe? [MEDICAL_DATA] work…" at bounding box center [527, 67] width 745 height 613
copy div "Will I need to take time off from my work? In case of injectable [MEDICAL_DATA]…"
click at [660, 179] on button "Is there any age limit for this treatment?" at bounding box center [528, 196] width 524 height 51
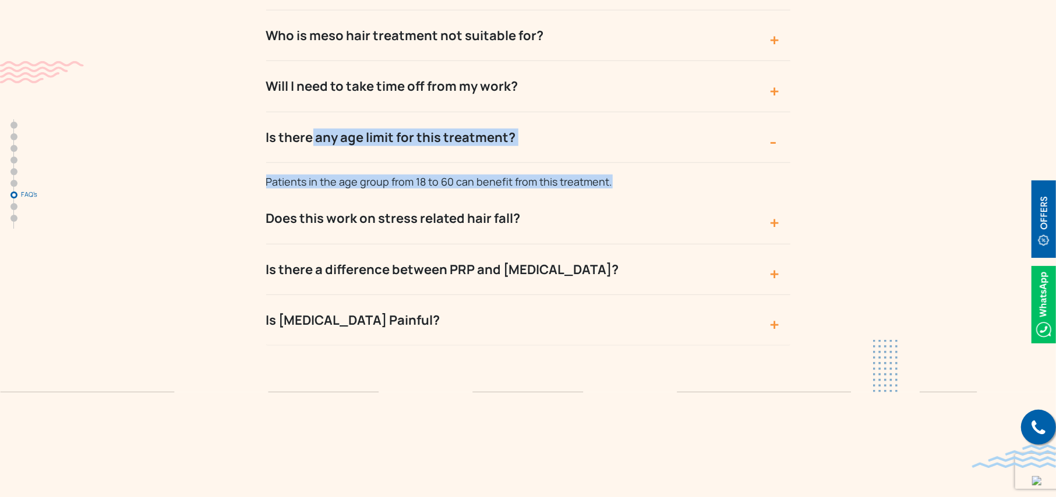
drag, startPoint x: 632, startPoint y: 155, endPoint x: 210, endPoint y: 113, distance: 423.6
click at [210, 113] on div "Frequently Asked Questions Is [MEDICAL_DATA] for hair safe? [MEDICAL_DATA] work…" at bounding box center [527, 53] width 745 height 585
click at [750, 193] on button "Does this work on stress related hair fall?" at bounding box center [528, 218] width 524 height 51
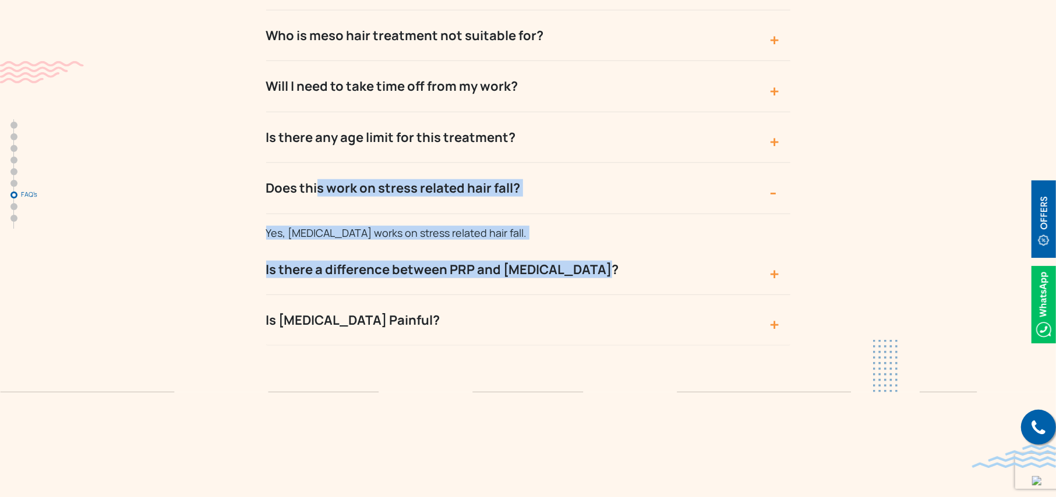
drag, startPoint x: 546, startPoint y: 217, endPoint x: 252, endPoint y: 162, distance: 299.6
click at [252, 162] on div "Frequently Asked Questions Is [MEDICAL_DATA] for hair safe? [MEDICAL_DATA] work…" at bounding box center [527, 53] width 745 height 585
click at [918, 173] on section "Frequently Asked Questions Is [MEDICAL_DATA] for hair safe? [MEDICAL_DATA] work…" at bounding box center [528, 62] width 1056 height 661
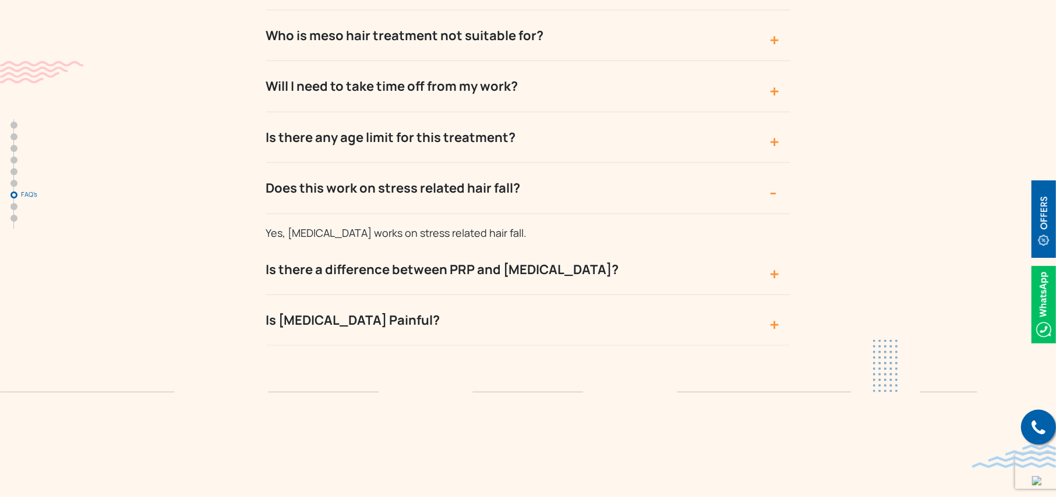
click at [518, 214] on p "Yes, [MEDICAL_DATA] works on stress related hair fall." at bounding box center [522, 227] width 512 height 26
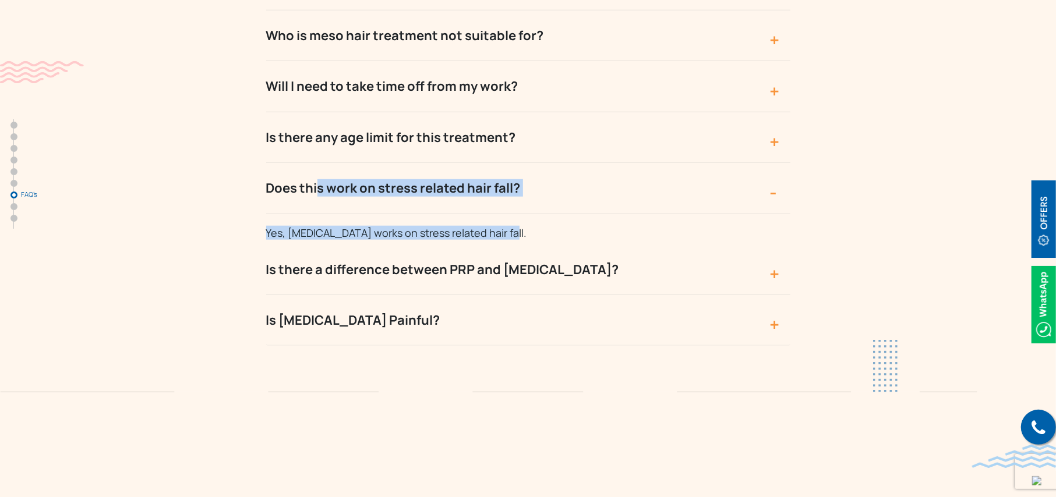
drag, startPoint x: 512, startPoint y: 205, endPoint x: 254, endPoint y: 166, distance: 261.4
click at [254, 166] on div "Frequently Asked Questions Is [MEDICAL_DATA] for hair safe? [MEDICAL_DATA] work…" at bounding box center [527, 53] width 745 height 585
click at [778, 245] on button "Is there a difference between PRP and [MEDICAL_DATA]?" at bounding box center [528, 270] width 524 height 51
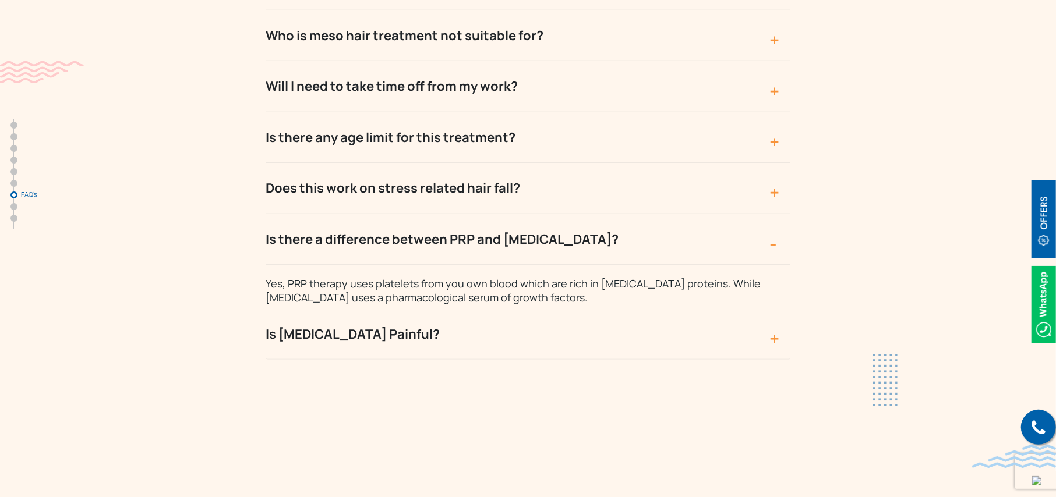
click at [121, 261] on section "Frequently Asked Questions Is [MEDICAL_DATA] for hair safe? [MEDICAL_DATA] work…" at bounding box center [528, 69] width 1056 height 675
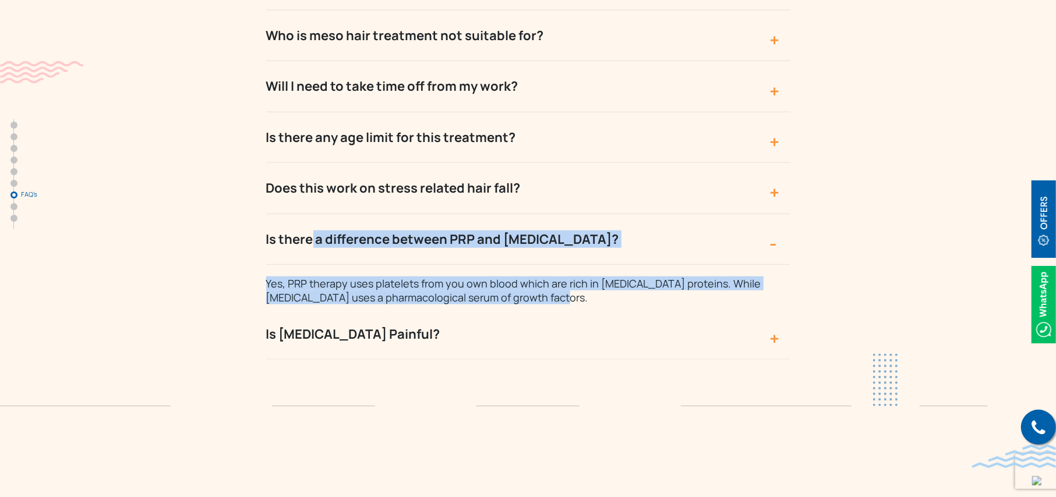
drag, startPoint x: 592, startPoint y: 280, endPoint x: 227, endPoint y: 213, distance: 370.7
click at [227, 213] on div "Frequently Asked Questions Is [MEDICAL_DATA] for hair safe? [MEDICAL_DATA] work…" at bounding box center [527, 60] width 745 height 599
click at [480, 311] on button "Is [MEDICAL_DATA] Painful?" at bounding box center [528, 334] width 524 height 51
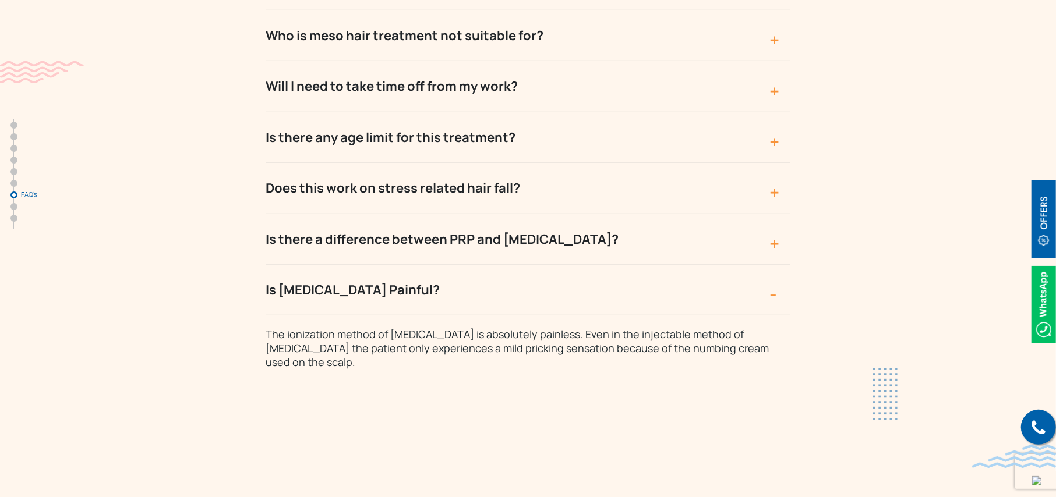
click at [156, 340] on div "Frequently Asked Questions Is [MEDICAL_DATA] for hair safe? [MEDICAL_DATA] work…" at bounding box center [527, 65] width 745 height 608
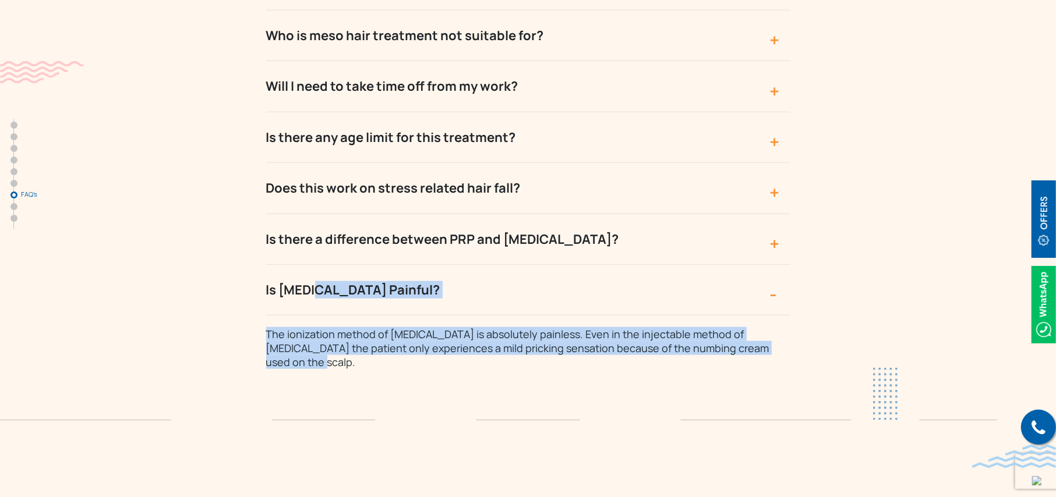
drag, startPoint x: 364, startPoint y: 350, endPoint x: 247, endPoint y: 275, distance: 139.5
click at [247, 275] on section "Frequently Asked Questions Is [MEDICAL_DATA] for hair safe? [MEDICAL_DATA] work…" at bounding box center [528, 76] width 1056 height 689
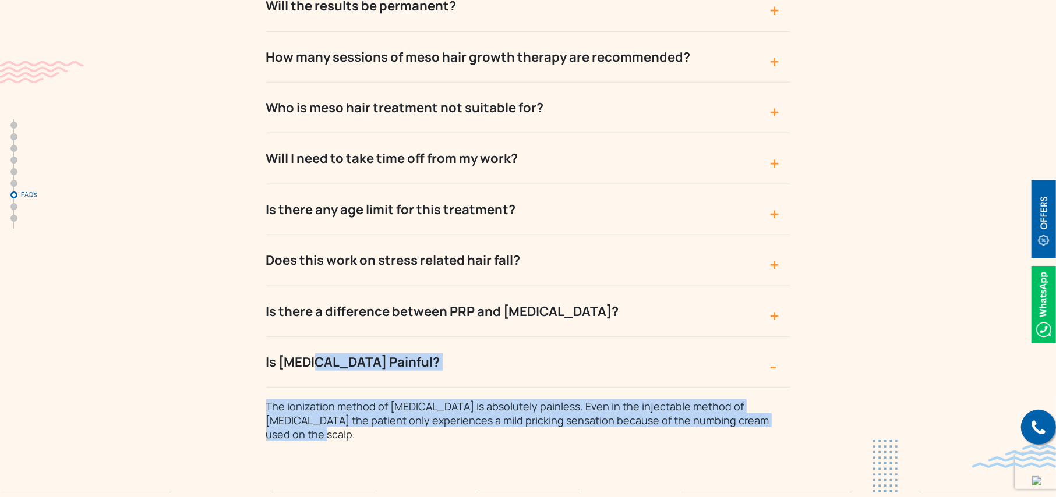
scroll to position [3965, 0]
